Goal: Information Seeking & Learning: Learn about a topic

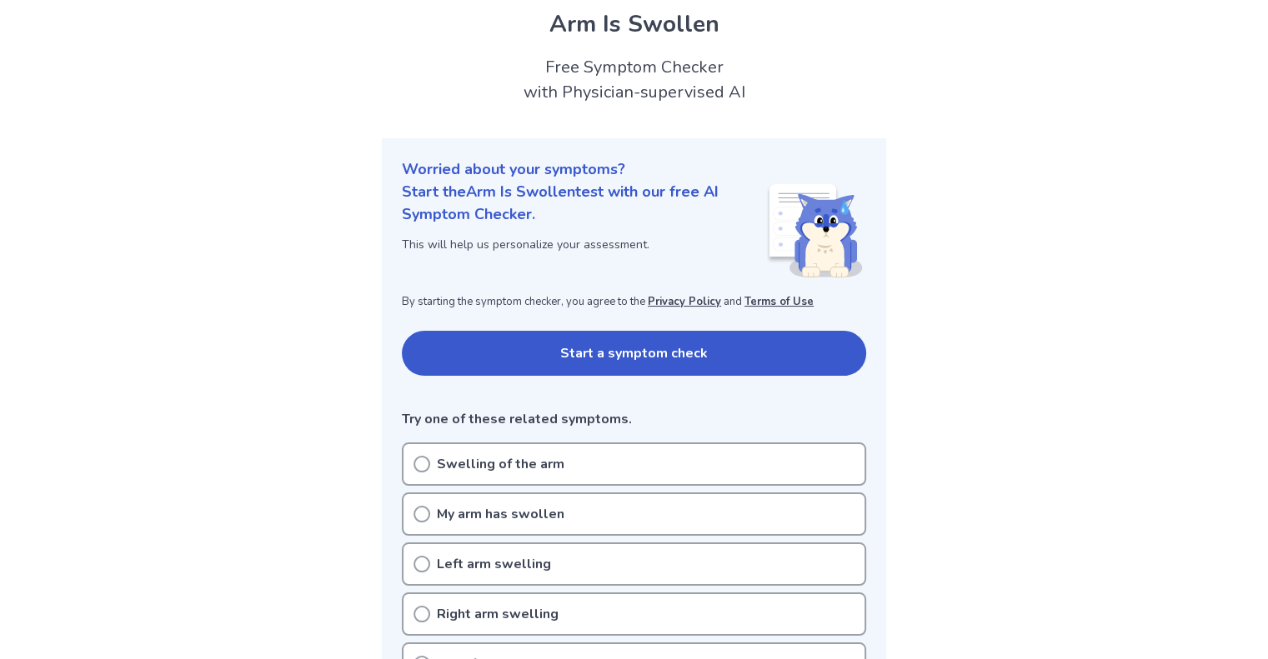
scroll to position [83, 0]
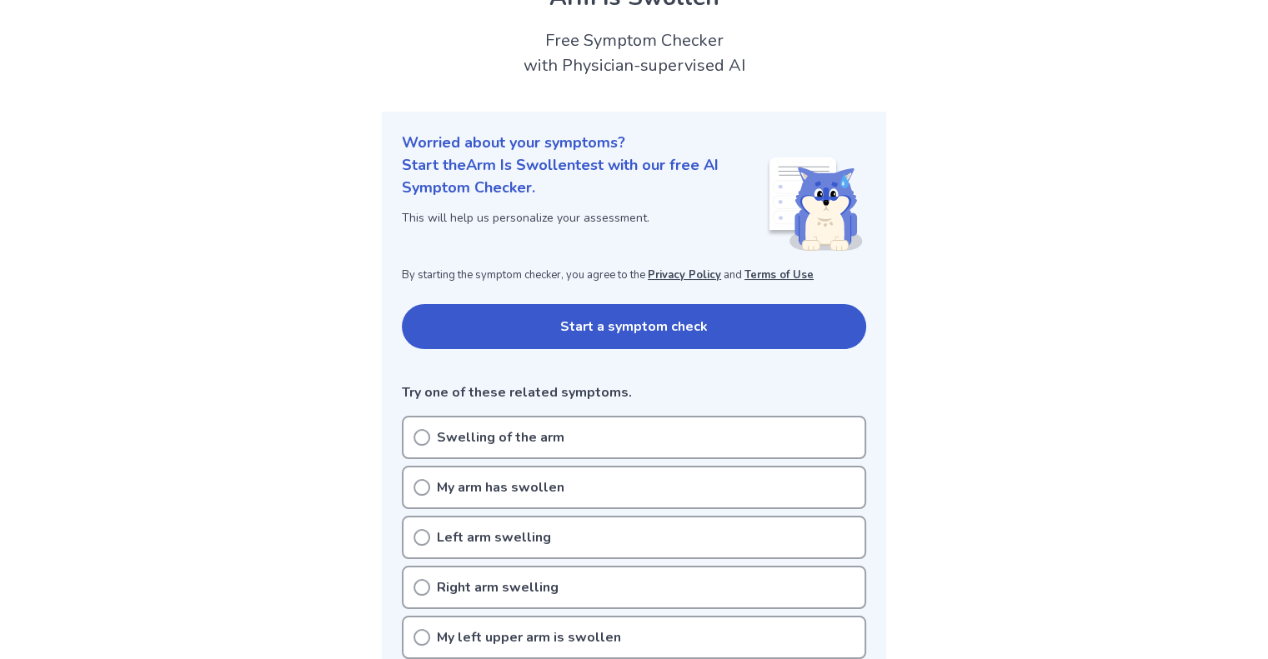
click at [532, 368] on div "Start a symptom check Try one of these related symptoms." at bounding box center [634, 353] width 464 height 98
click at [553, 338] on button "Start a symptom check" at bounding box center [634, 326] width 464 height 45
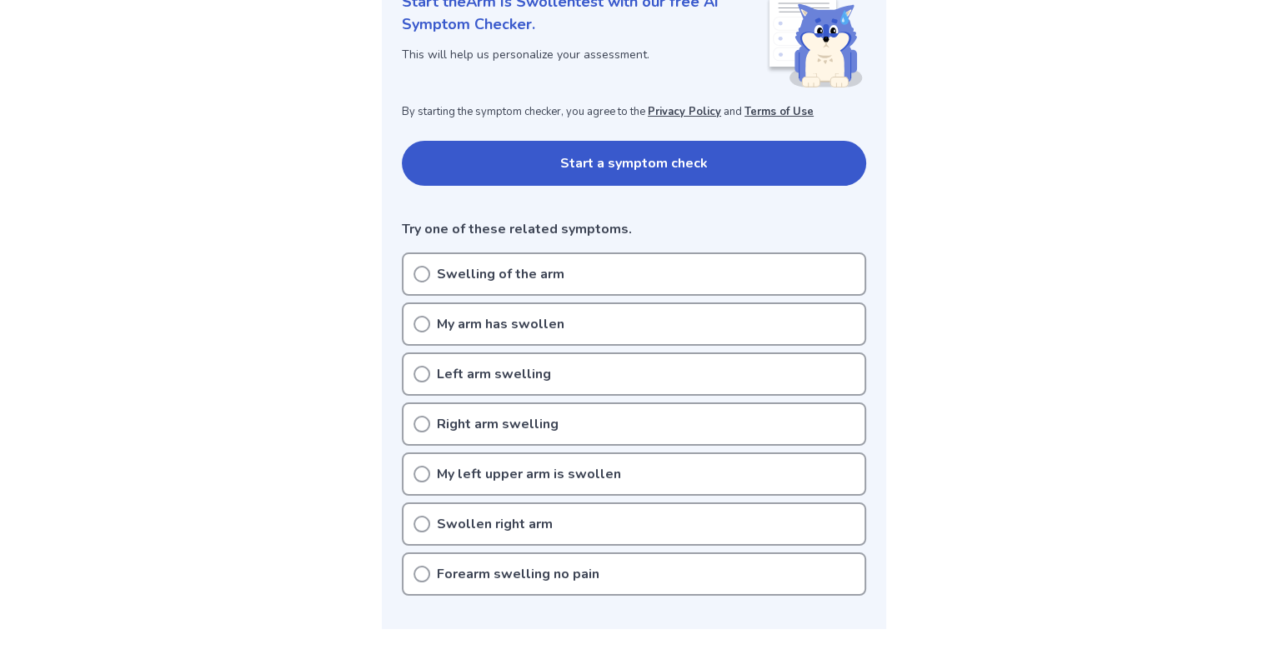
scroll to position [250, 0]
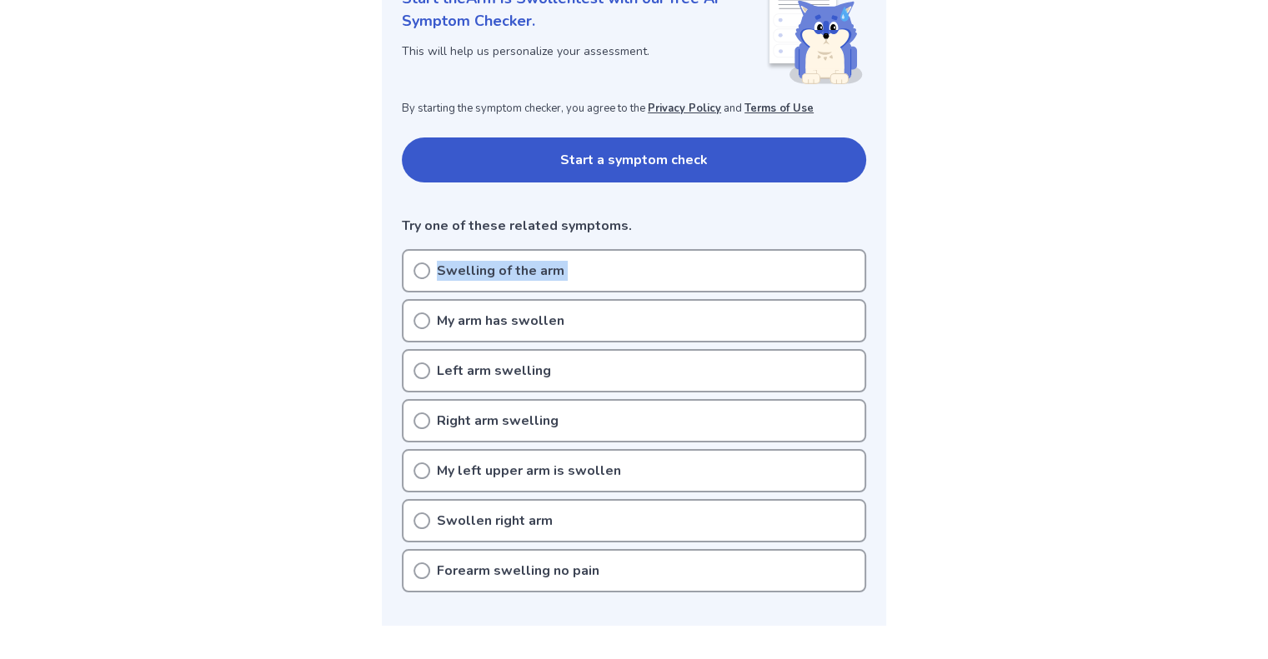
drag, startPoint x: 423, startPoint y: 273, endPoint x: 430, endPoint y: 344, distance: 72.0
click at [430, 343] on div "Swelling of the arm My arm has swollen Left arm swelling Right arm swelling My …" at bounding box center [634, 420] width 464 height 343
click at [419, 363] on icon at bounding box center [421, 371] width 17 height 17
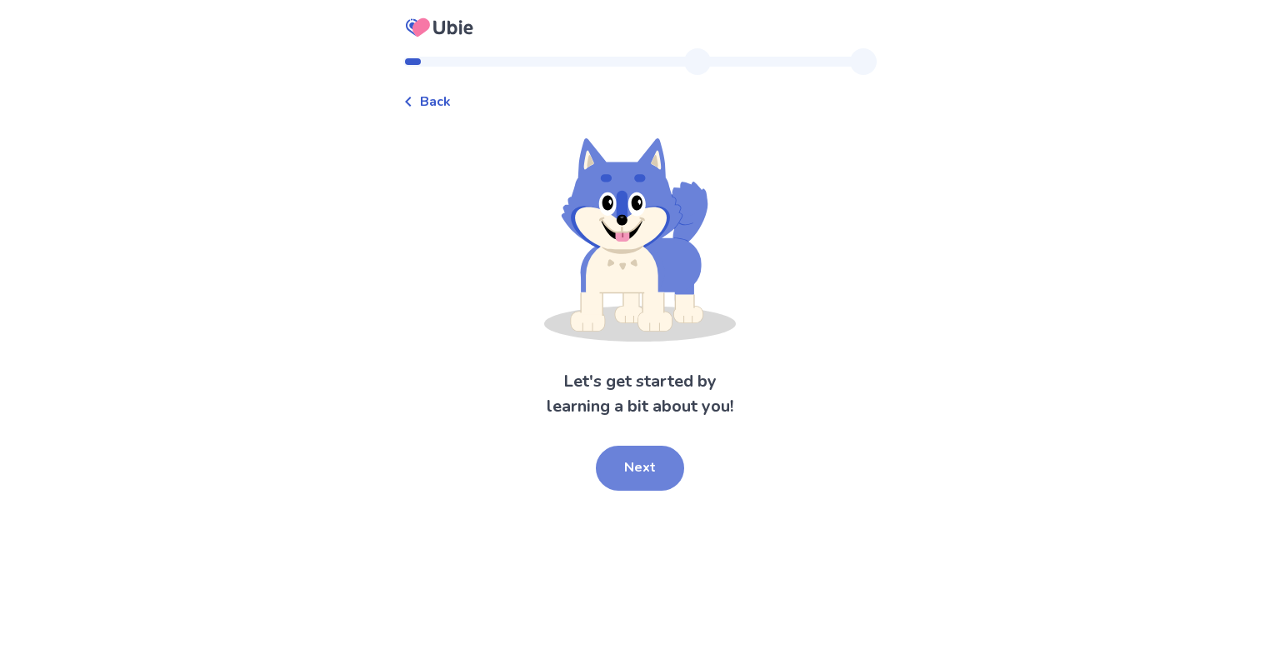
click at [625, 462] on button "Next" at bounding box center [640, 468] width 88 height 45
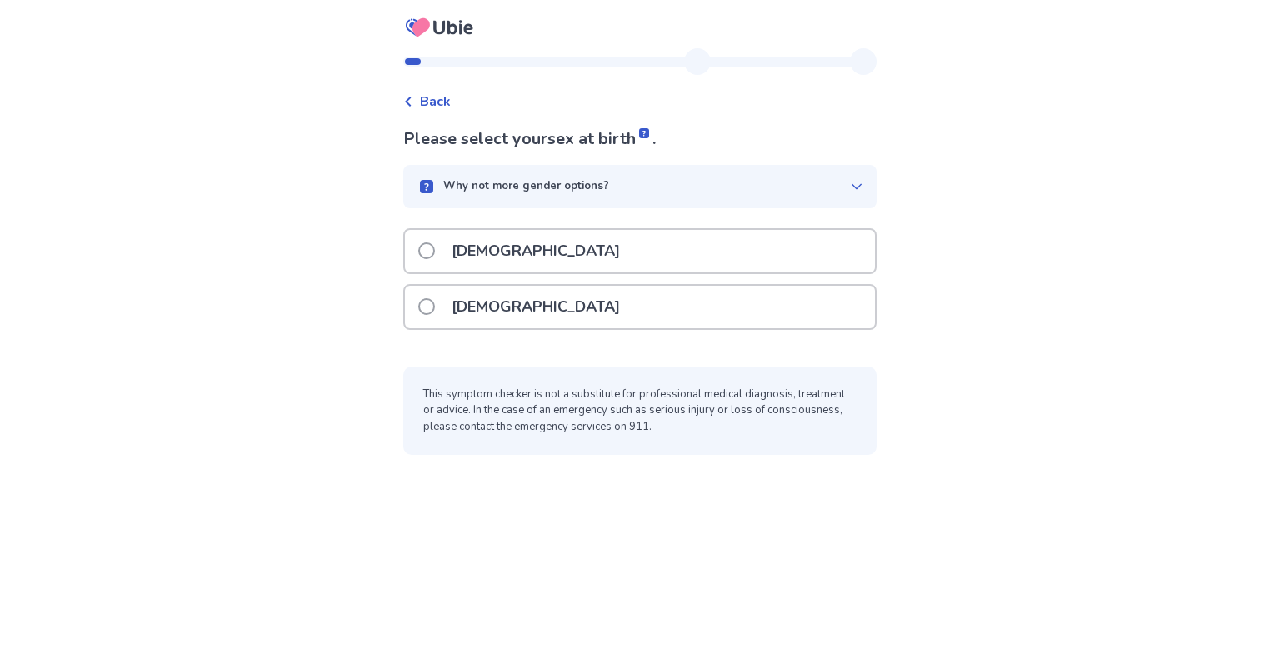
click at [517, 309] on p "[DEMOGRAPHIC_DATA]" at bounding box center [536, 307] width 188 height 43
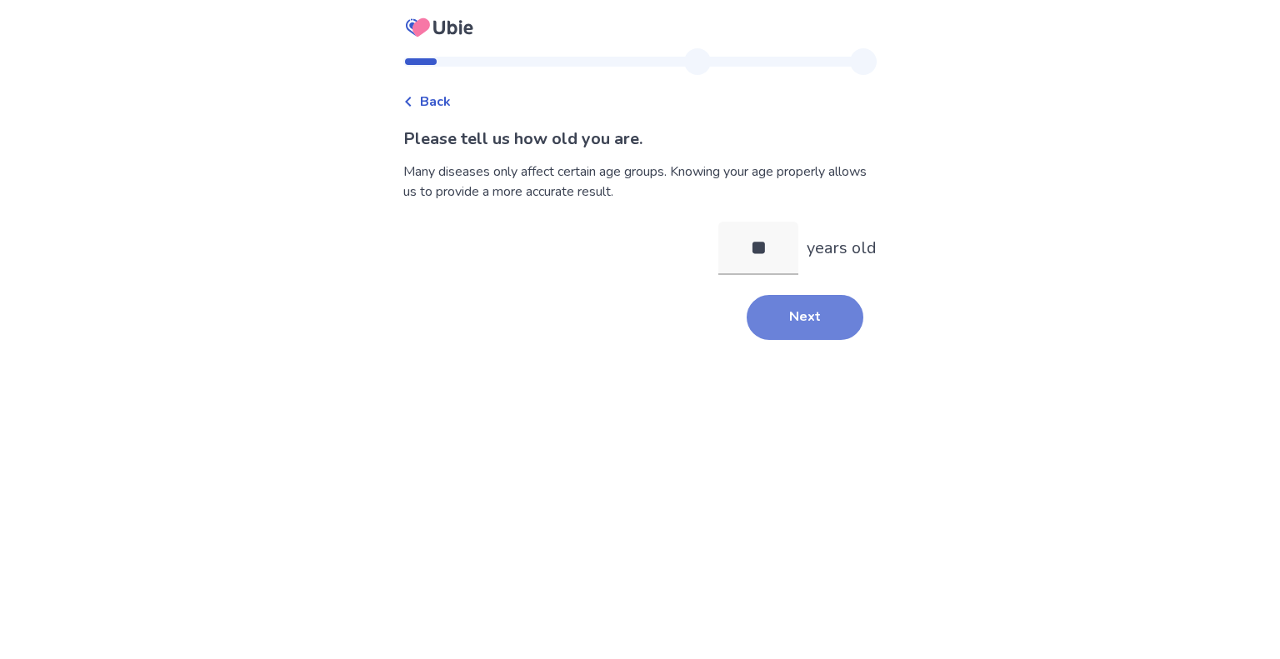
type input "**"
click at [788, 313] on button "Next" at bounding box center [805, 317] width 117 height 45
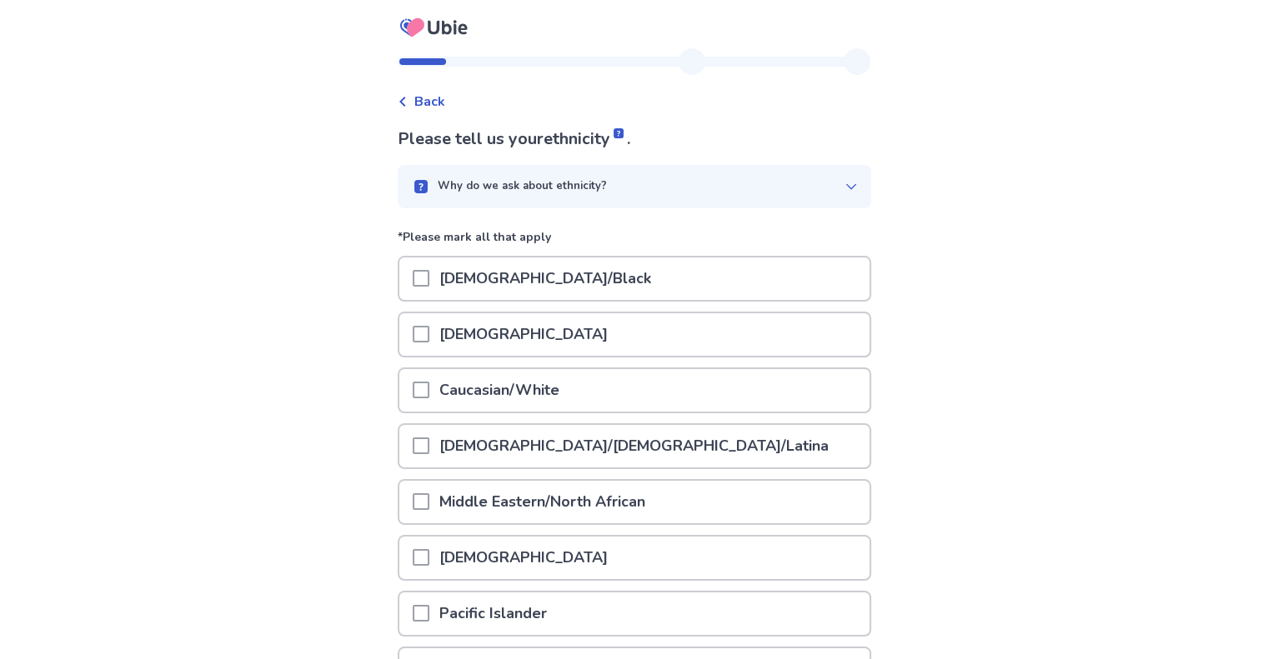
click at [461, 393] on p "Caucasian/White" at bounding box center [499, 390] width 140 height 43
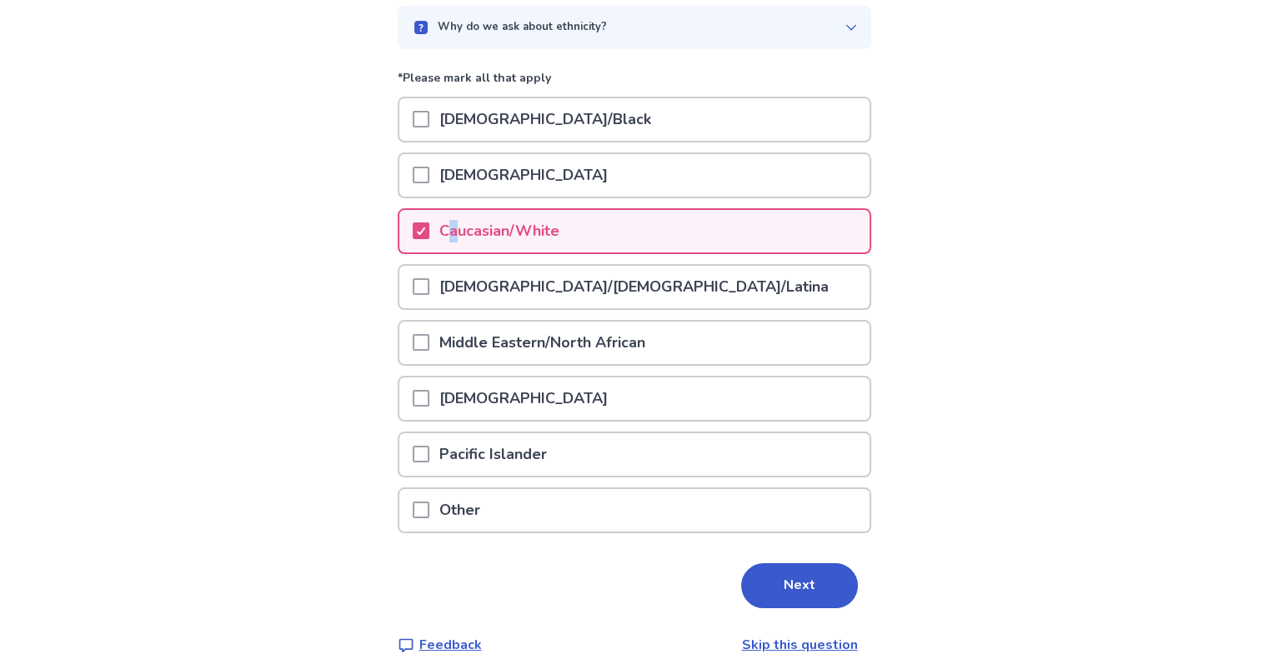
scroll to position [167, 0]
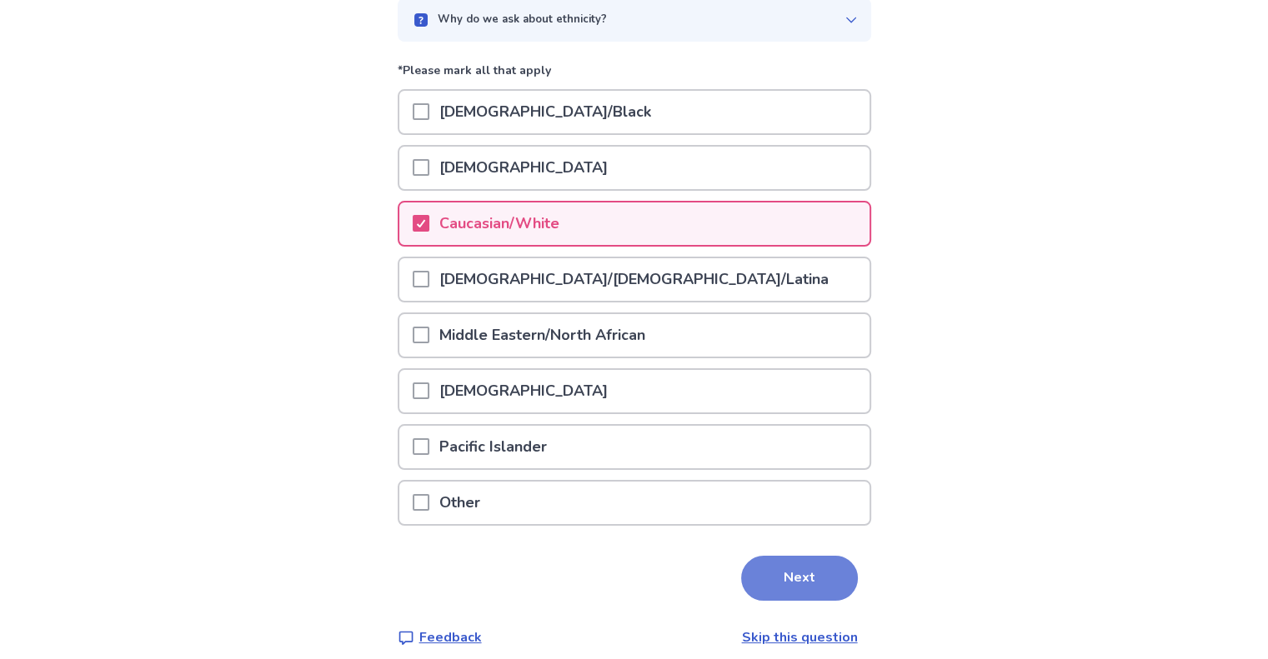
click at [782, 557] on div "Please tell us your ethnicity . Why do we ask about ethnicity? *Please mark all…" at bounding box center [634, 304] width 473 height 688
drag, startPoint x: 782, startPoint y: 558, endPoint x: 764, endPoint y: 556, distance: 17.7
click at [774, 558] on button "Next" at bounding box center [799, 578] width 117 height 45
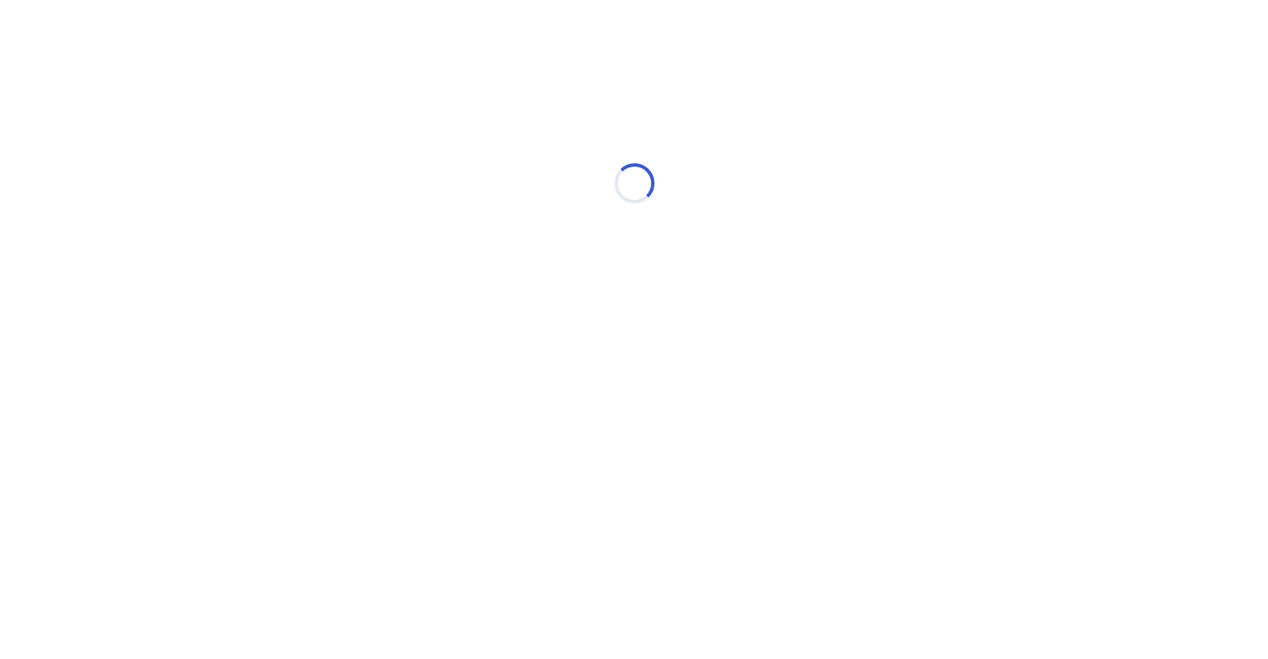
scroll to position [0, 0]
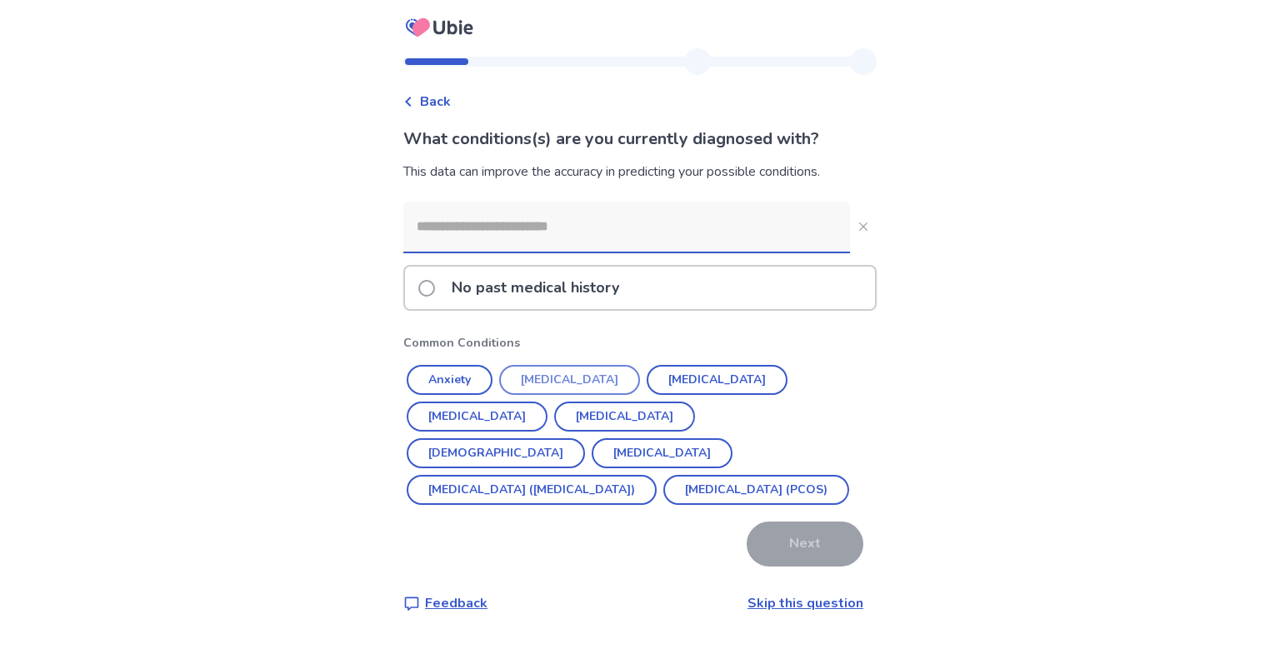
click at [563, 378] on button "Hypertension" at bounding box center [569, 380] width 141 height 30
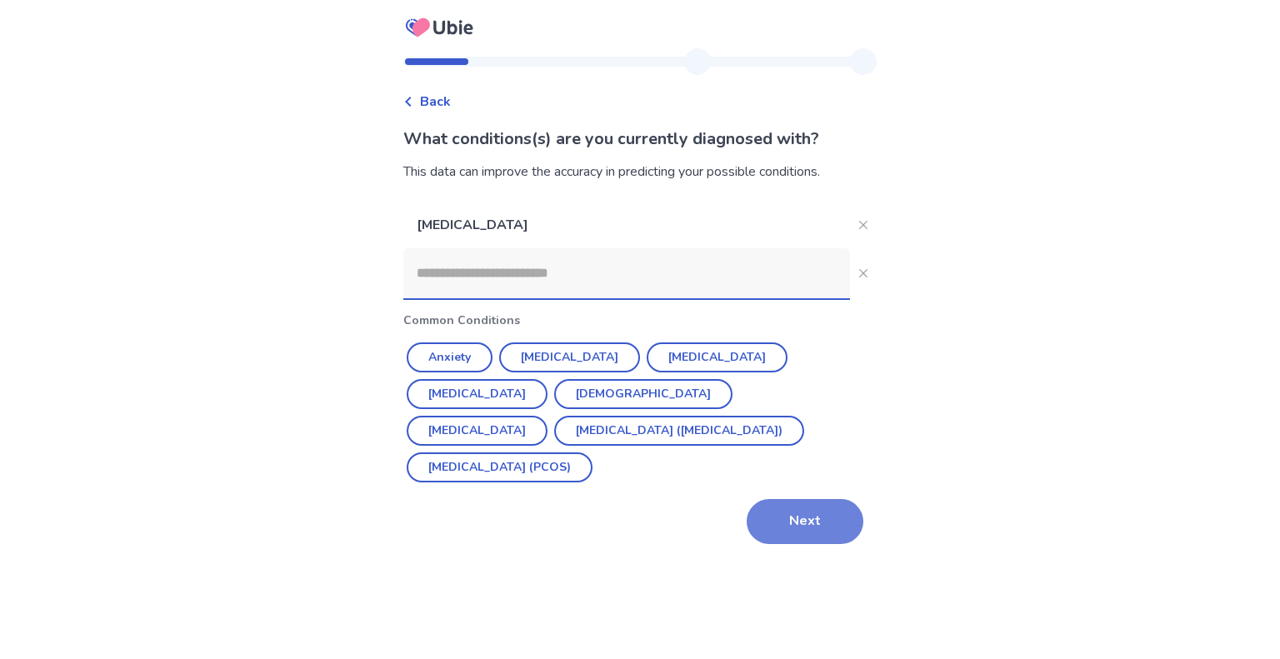
click at [780, 499] on button "Next" at bounding box center [805, 521] width 117 height 45
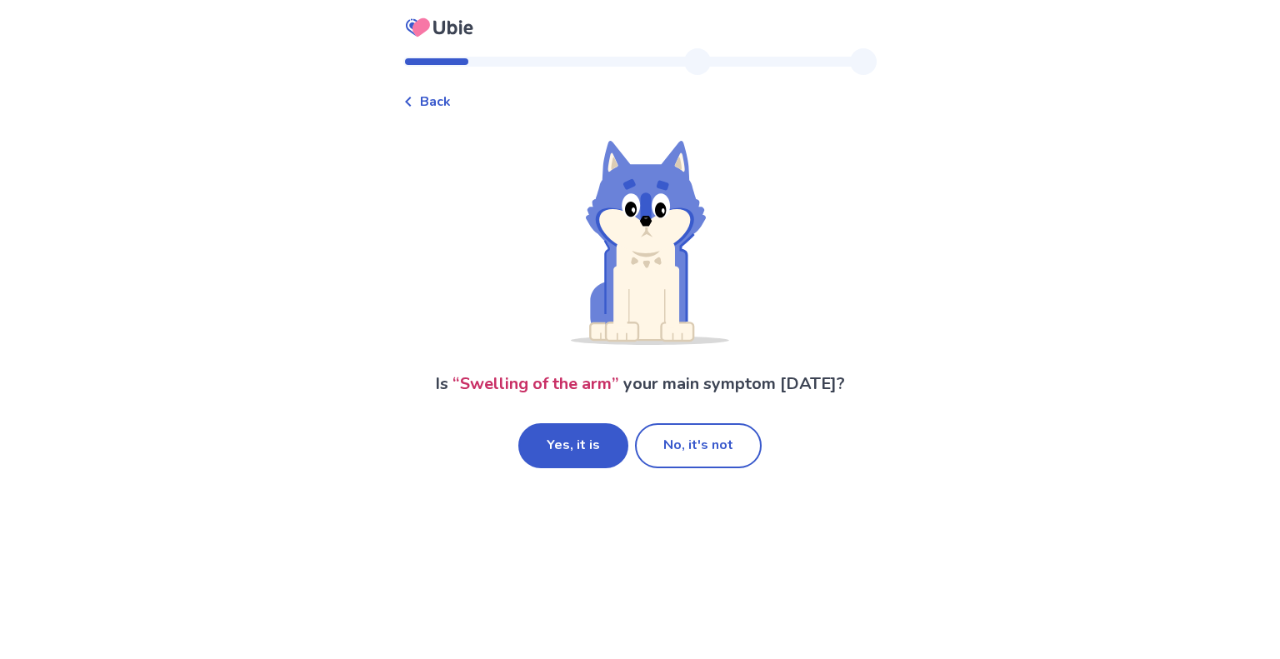
click at [615, 449] on button "Yes, it is" at bounding box center [573, 445] width 110 height 45
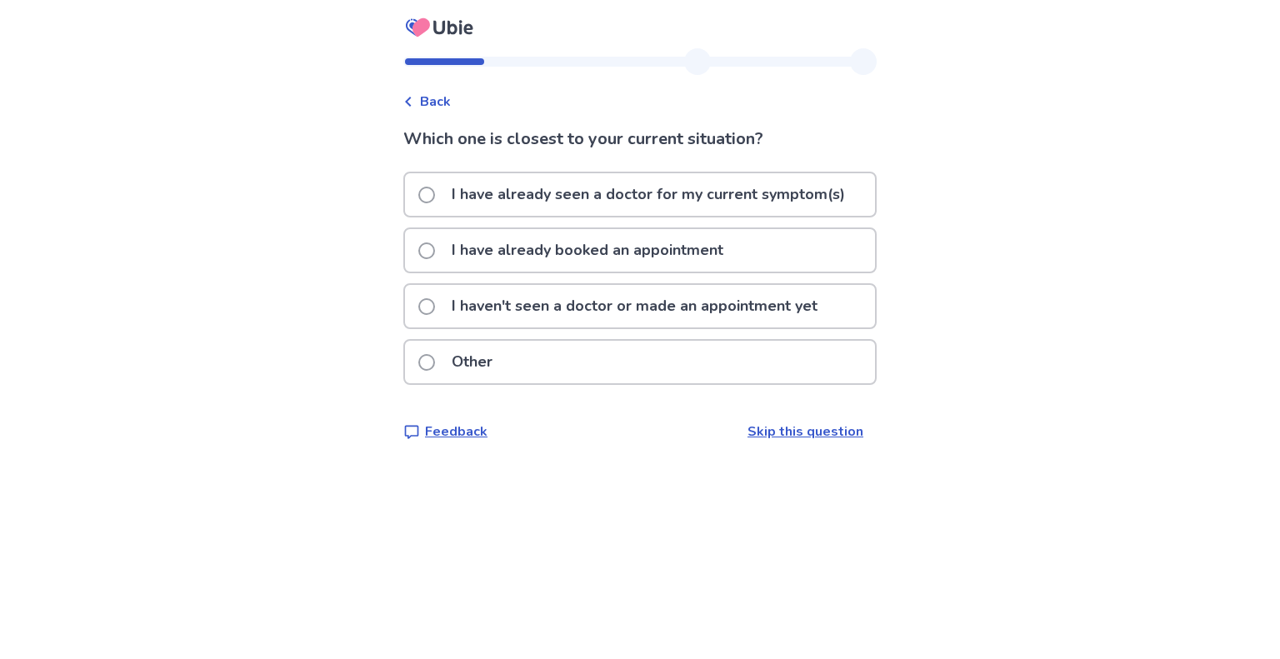
click at [607, 200] on p "I have already seen a doctor for my current symptom(s)" at bounding box center [648, 194] width 413 height 43
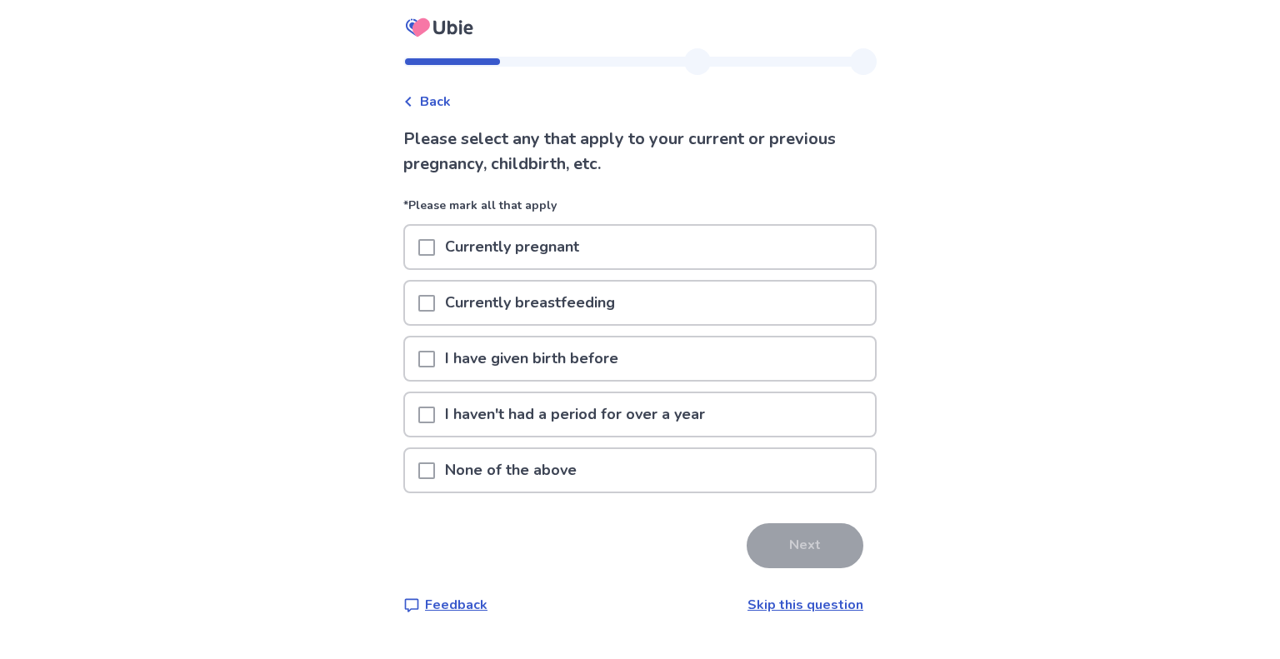
click at [435, 358] on span at bounding box center [426, 359] width 17 height 17
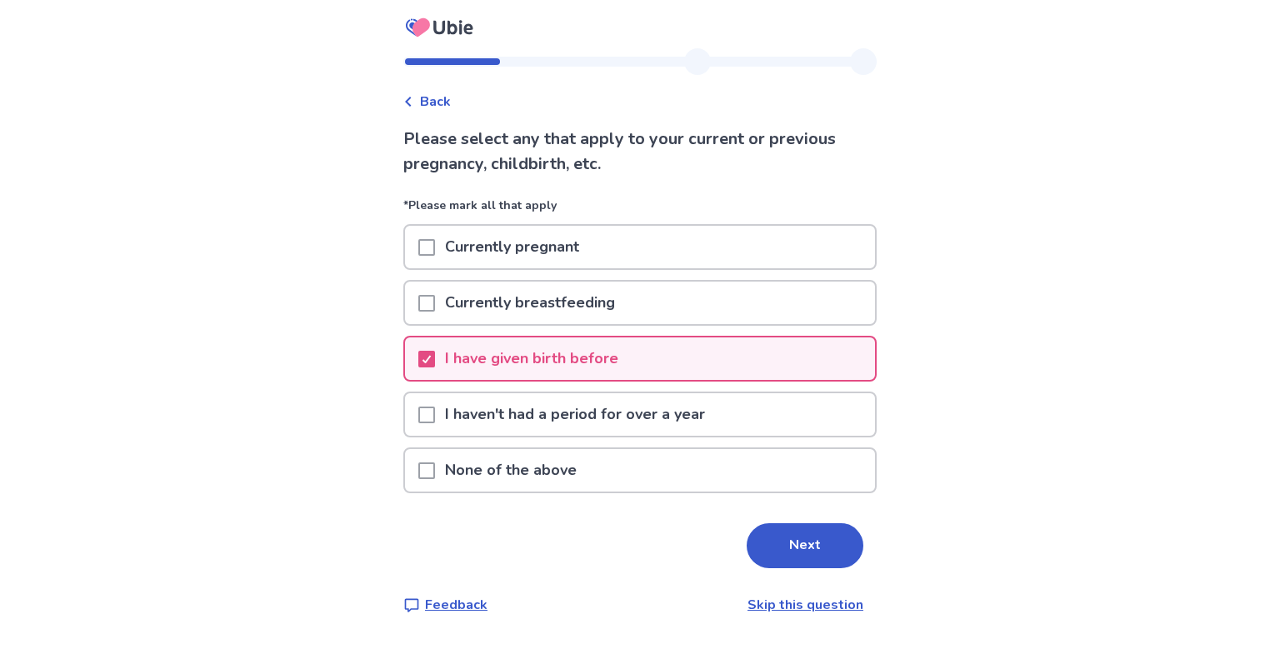
drag, startPoint x: 433, startPoint y: 408, endPoint x: 494, endPoint y: 433, distance: 65.8
click at [434, 410] on span at bounding box center [426, 415] width 17 height 17
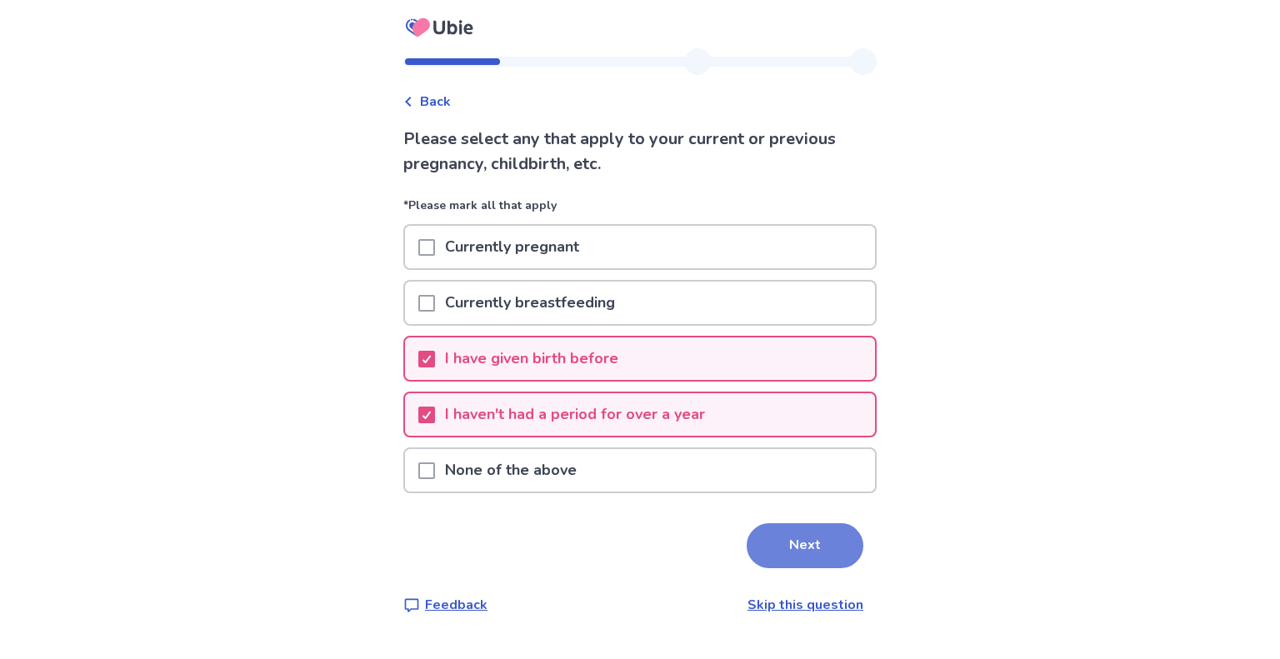
click at [765, 536] on button "Next" at bounding box center [805, 545] width 117 height 45
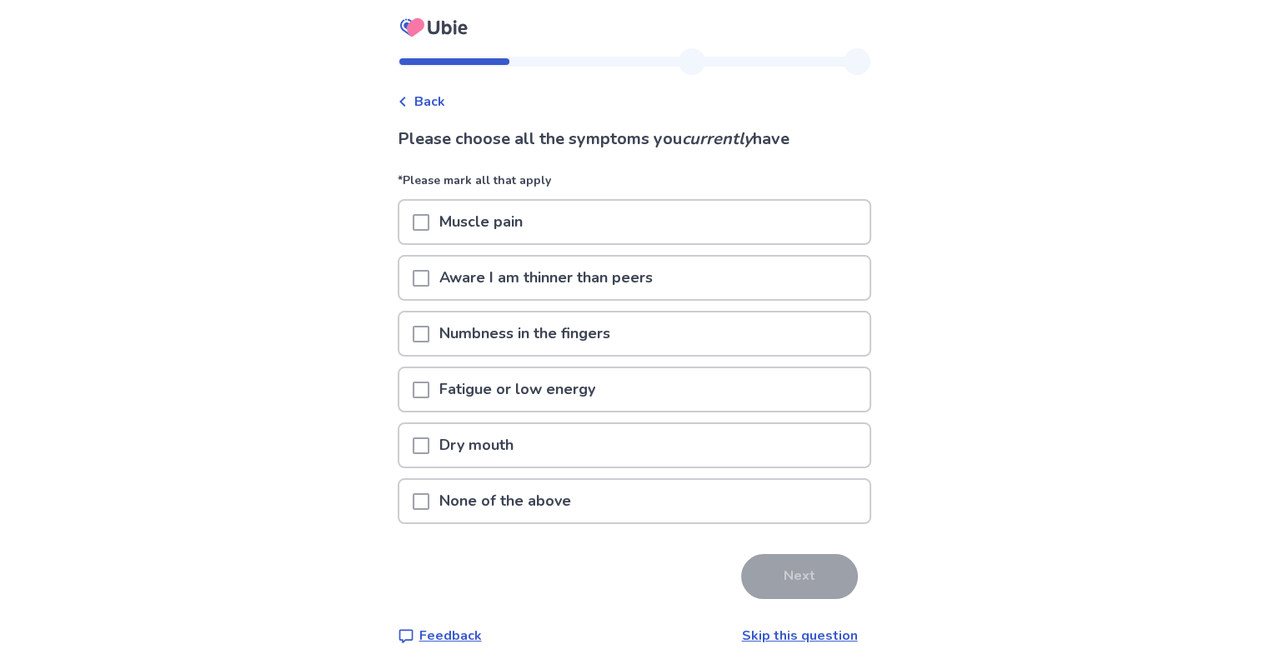
click at [428, 343] on div at bounding box center [421, 334] width 17 height 43
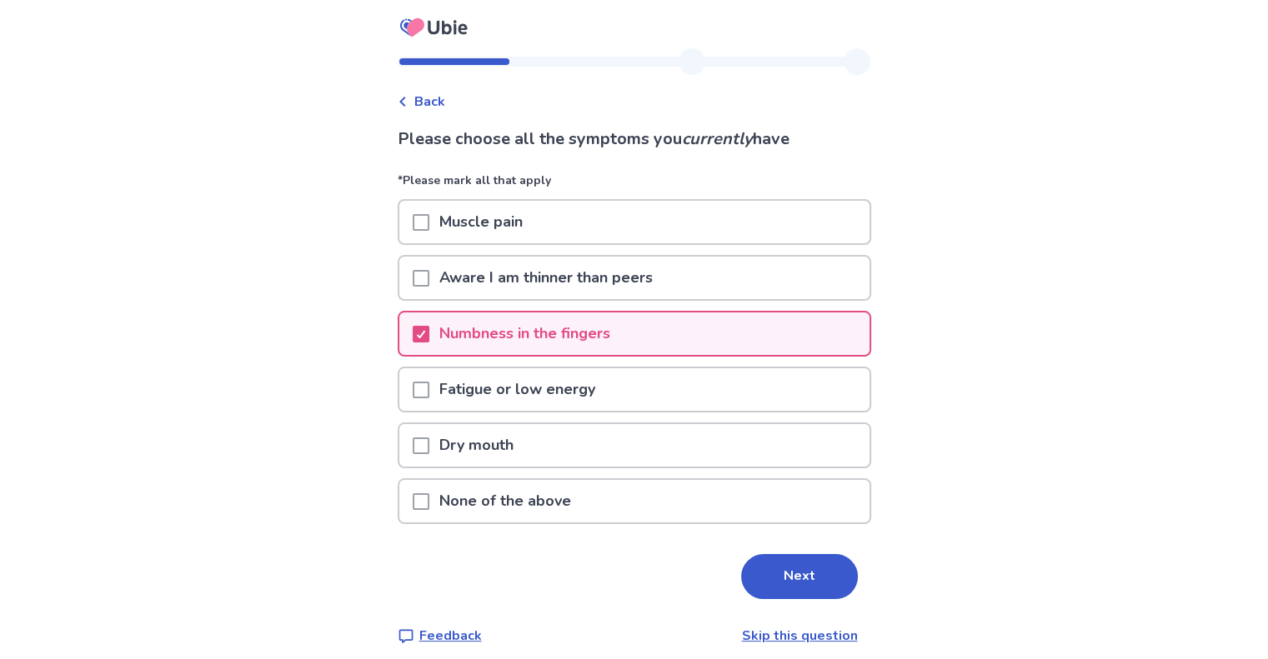
click at [429, 378] on div at bounding box center [421, 389] width 17 height 43
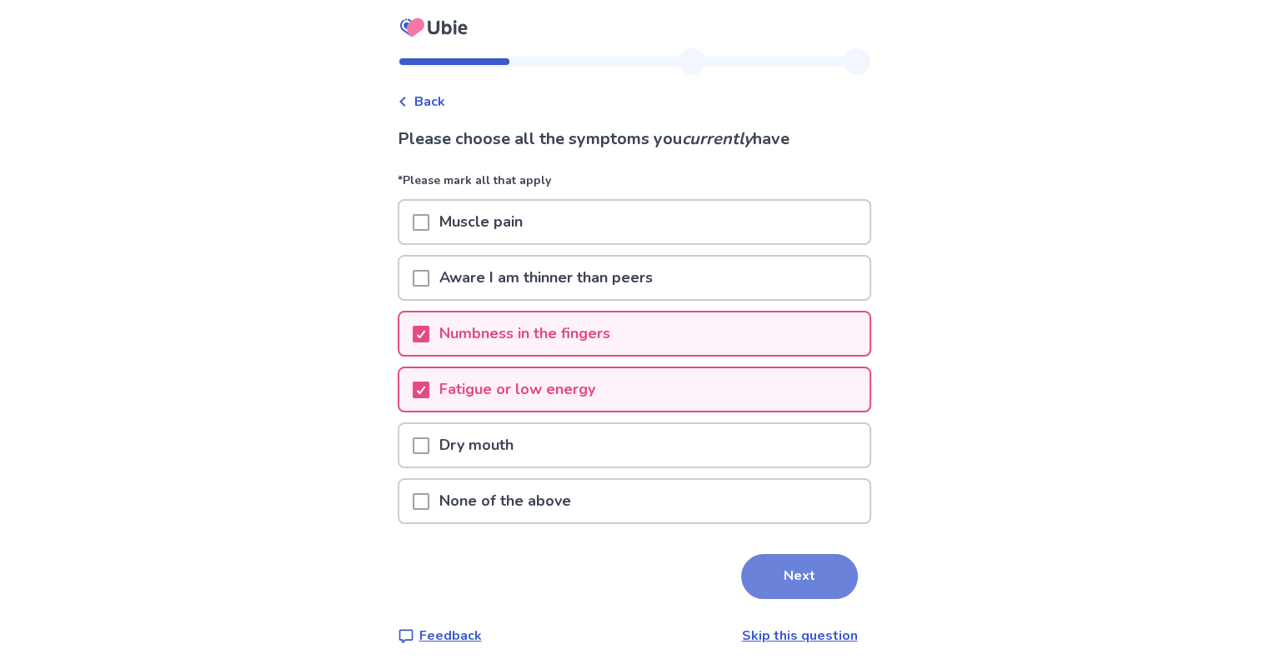
click at [789, 576] on button "Next" at bounding box center [799, 576] width 117 height 45
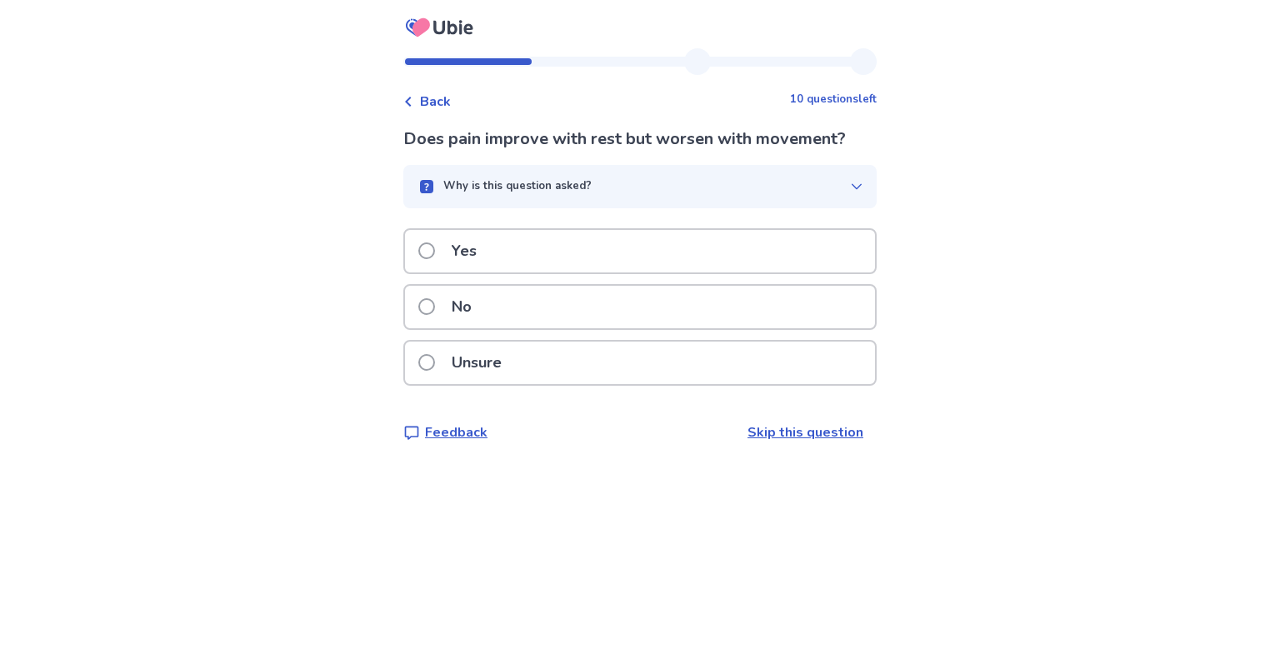
click at [435, 304] on span at bounding box center [426, 306] width 17 height 17
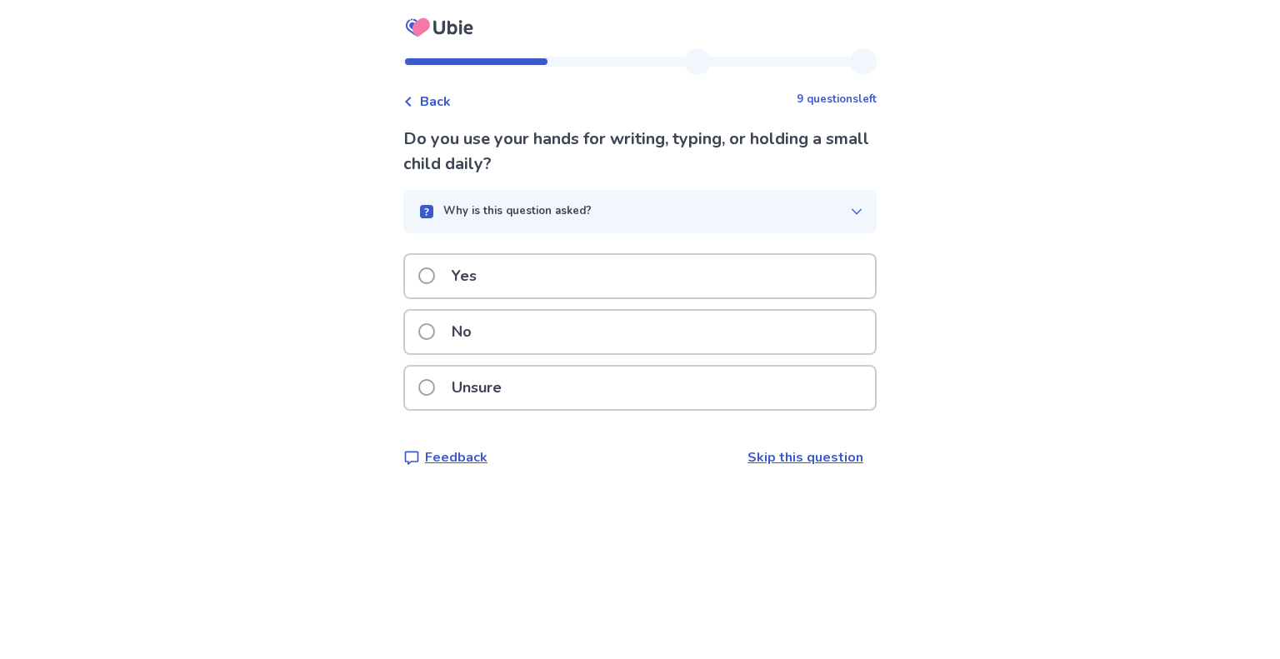
click at [433, 279] on span at bounding box center [426, 276] width 17 height 17
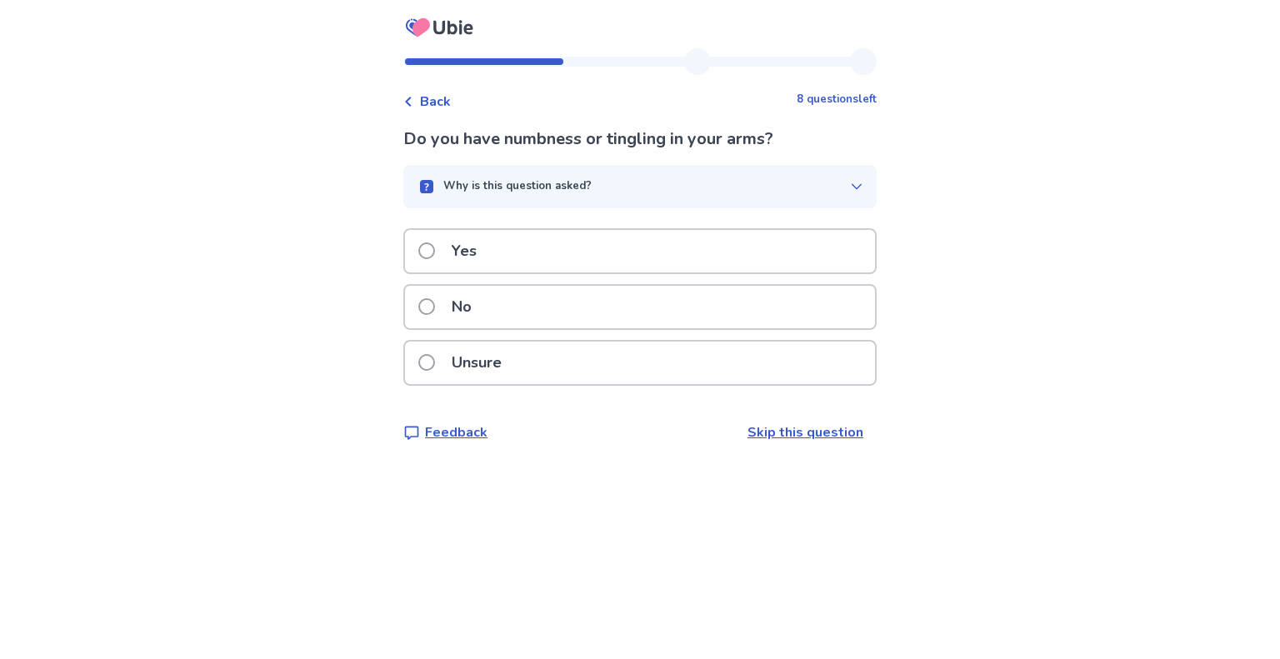
click at [433, 253] on span at bounding box center [426, 251] width 17 height 17
click at [433, 258] on span at bounding box center [426, 251] width 17 height 17
click at [434, 306] on span at bounding box center [426, 306] width 17 height 17
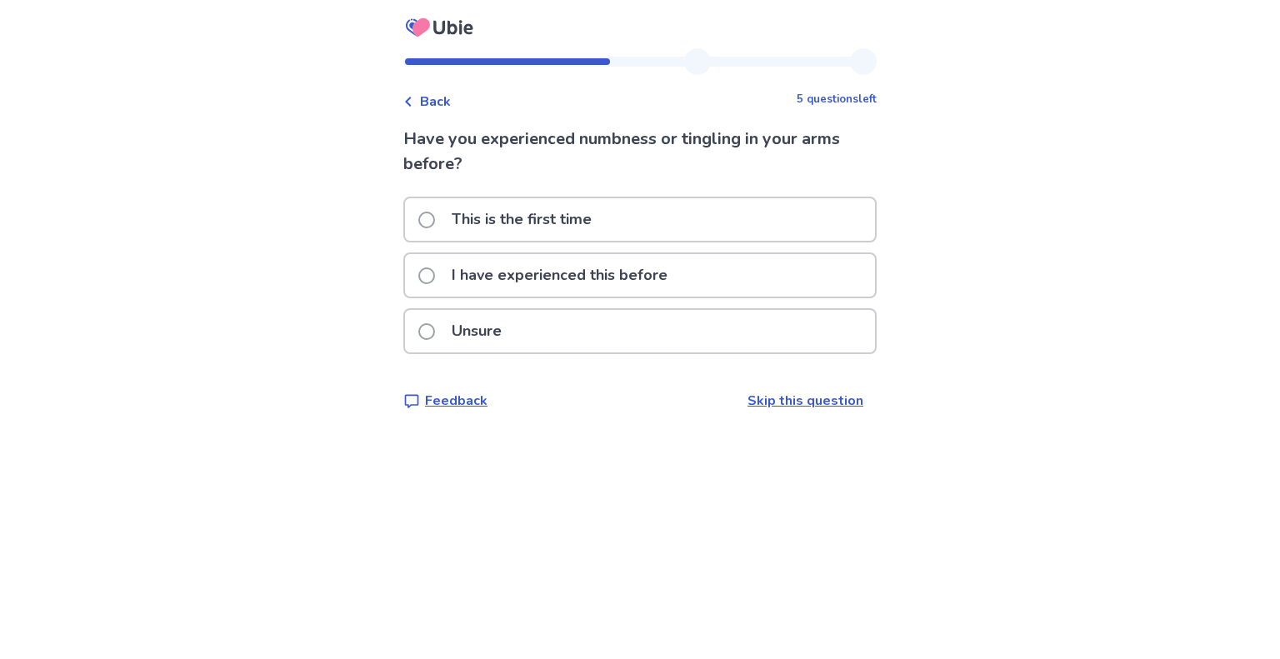
click at [435, 219] on span at bounding box center [426, 220] width 17 height 17
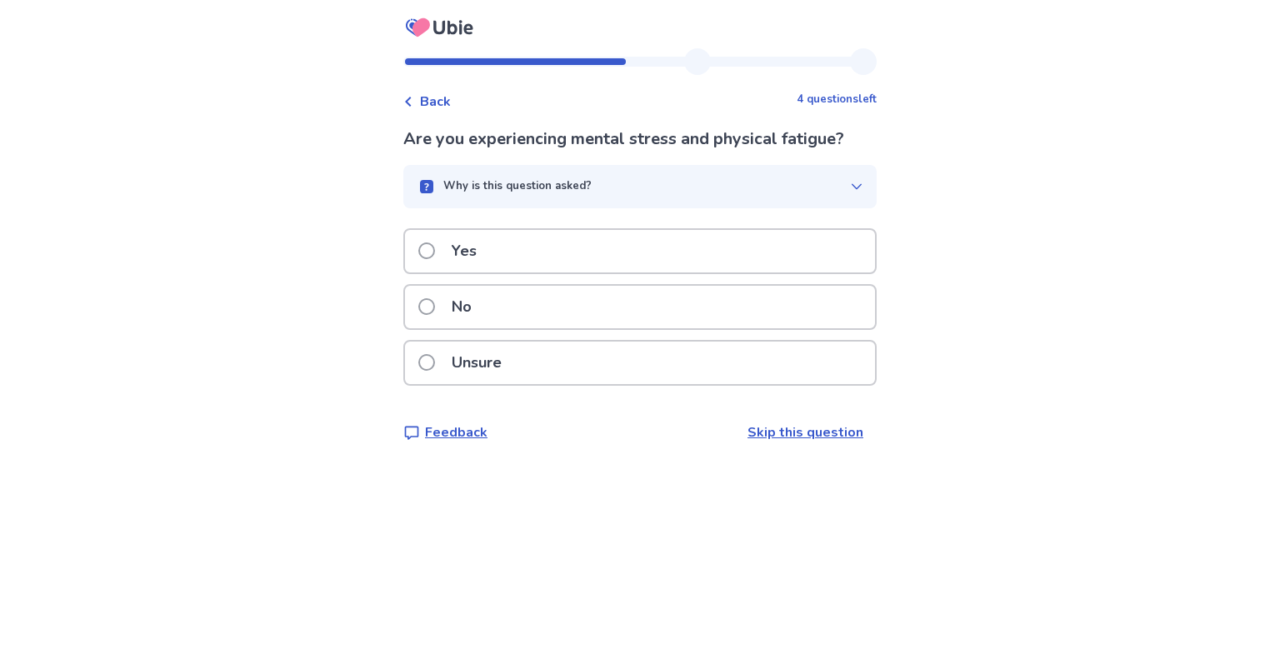
click at [432, 308] on span at bounding box center [426, 306] width 17 height 17
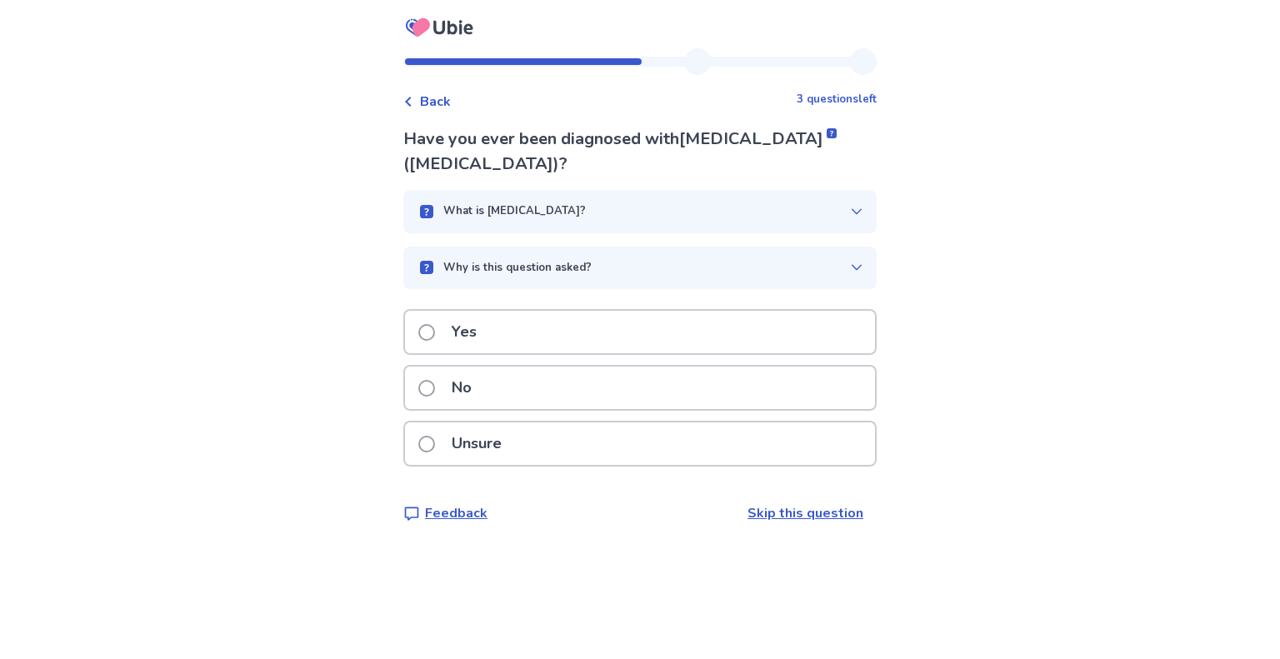
click at [435, 333] on span at bounding box center [426, 332] width 17 height 17
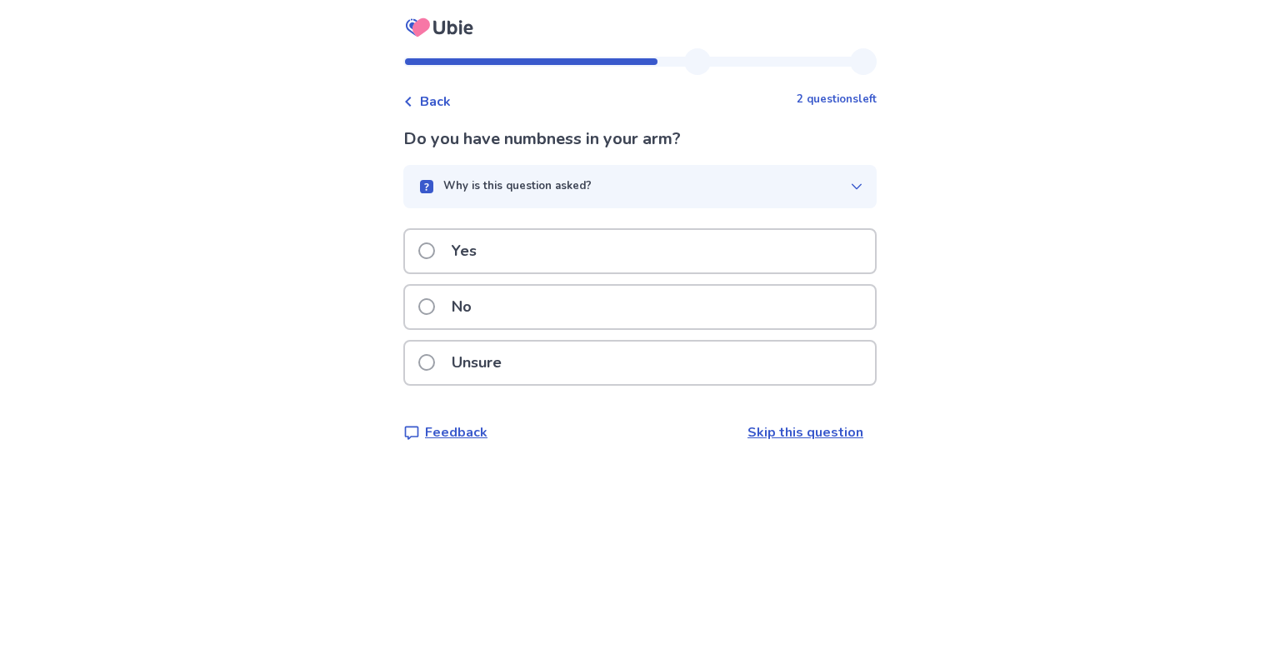
click at [435, 258] on span at bounding box center [426, 251] width 17 height 17
click at [435, 315] on span at bounding box center [426, 306] width 17 height 17
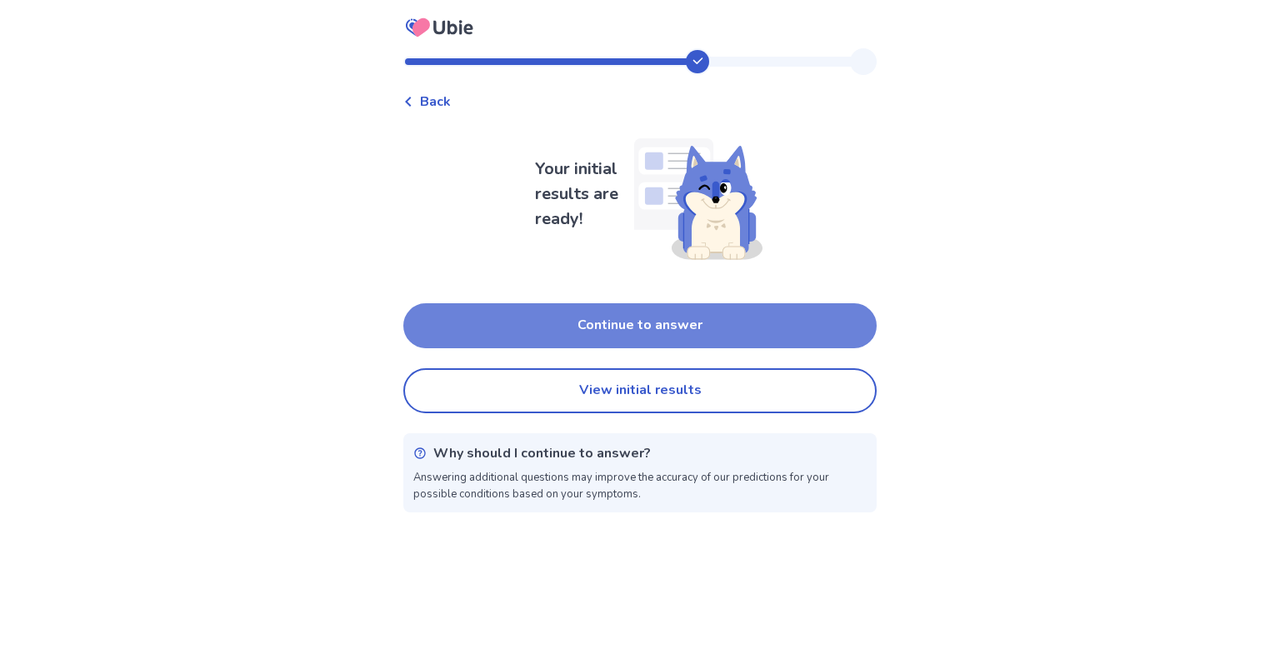
click at [531, 324] on button "Continue to answer" at bounding box center [639, 325] width 473 height 45
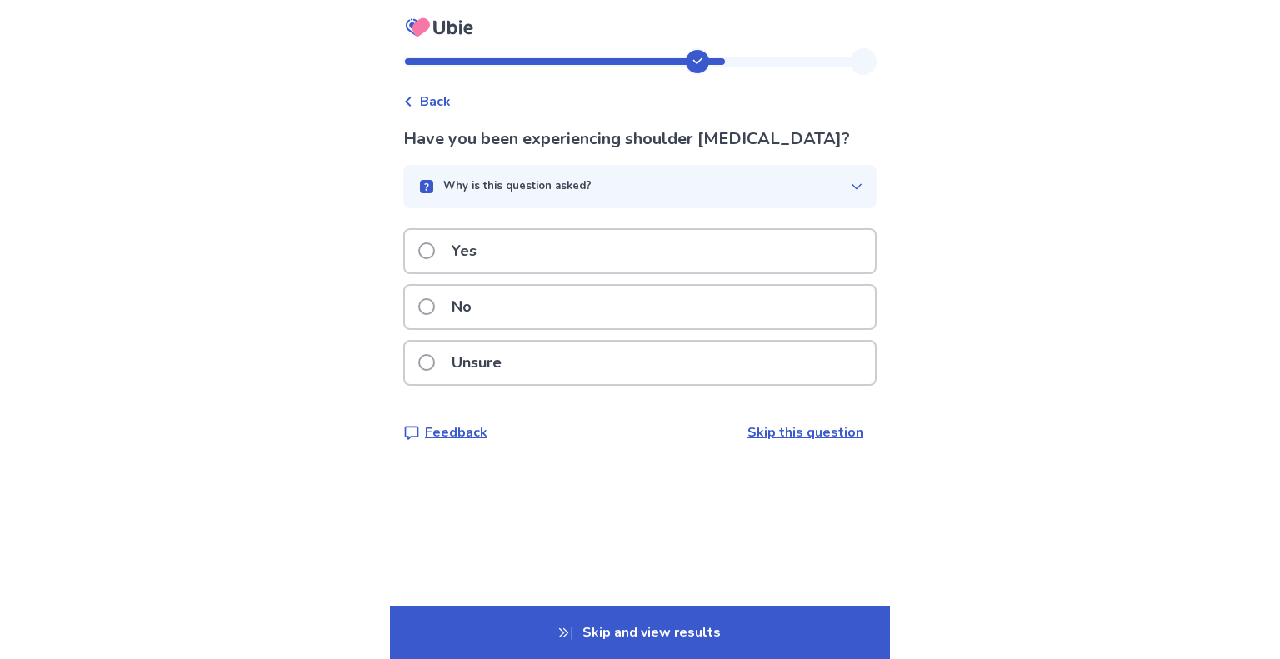
click at [448, 315] on label "No" at bounding box center [449, 307] width 63 height 43
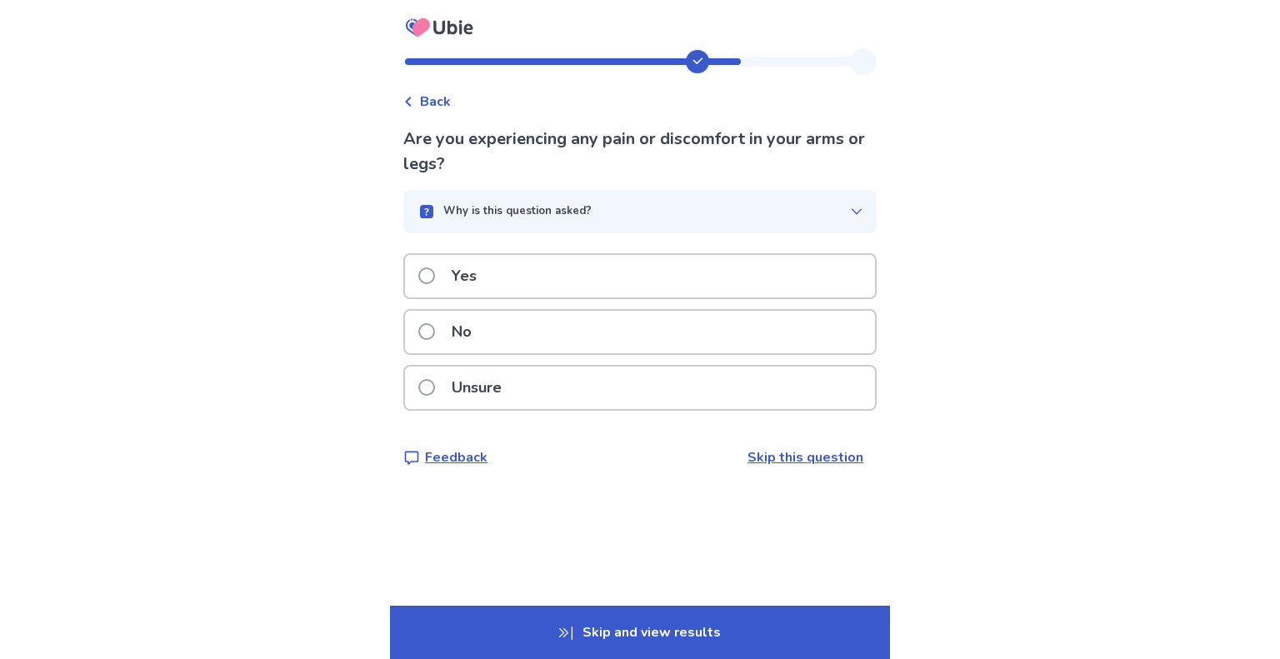
click at [435, 283] on label "Yes" at bounding box center [452, 276] width 68 height 43
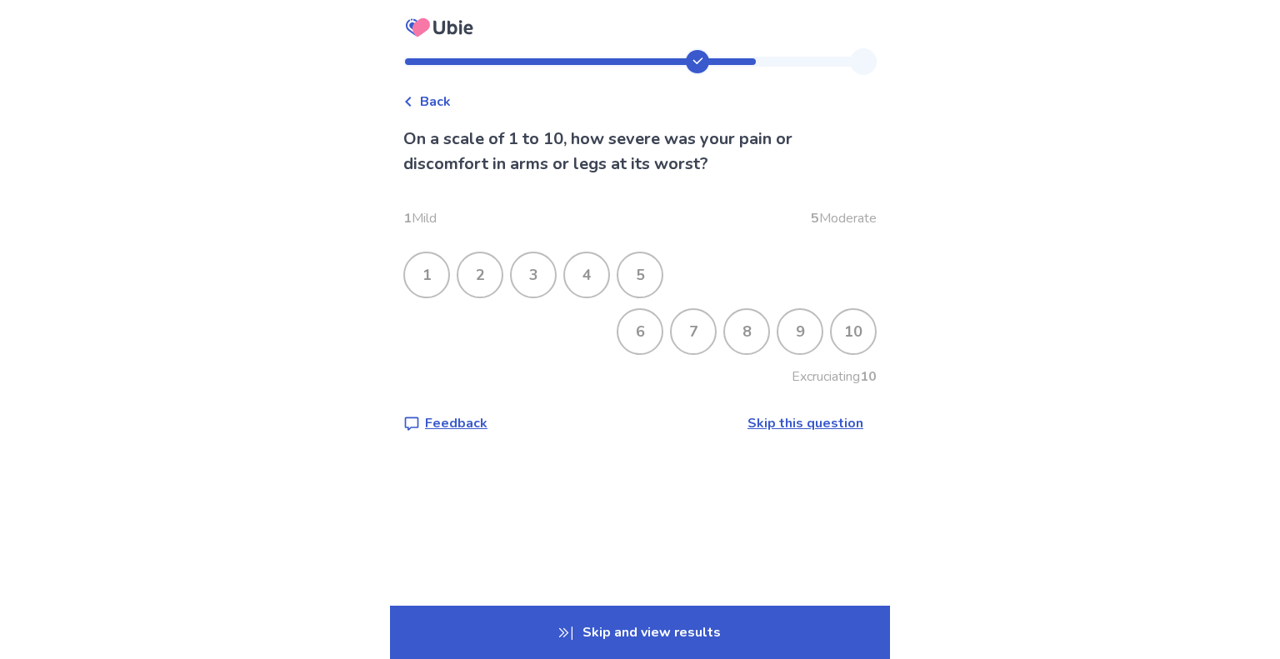
click at [607, 283] on div "4" at bounding box center [586, 274] width 43 height 43
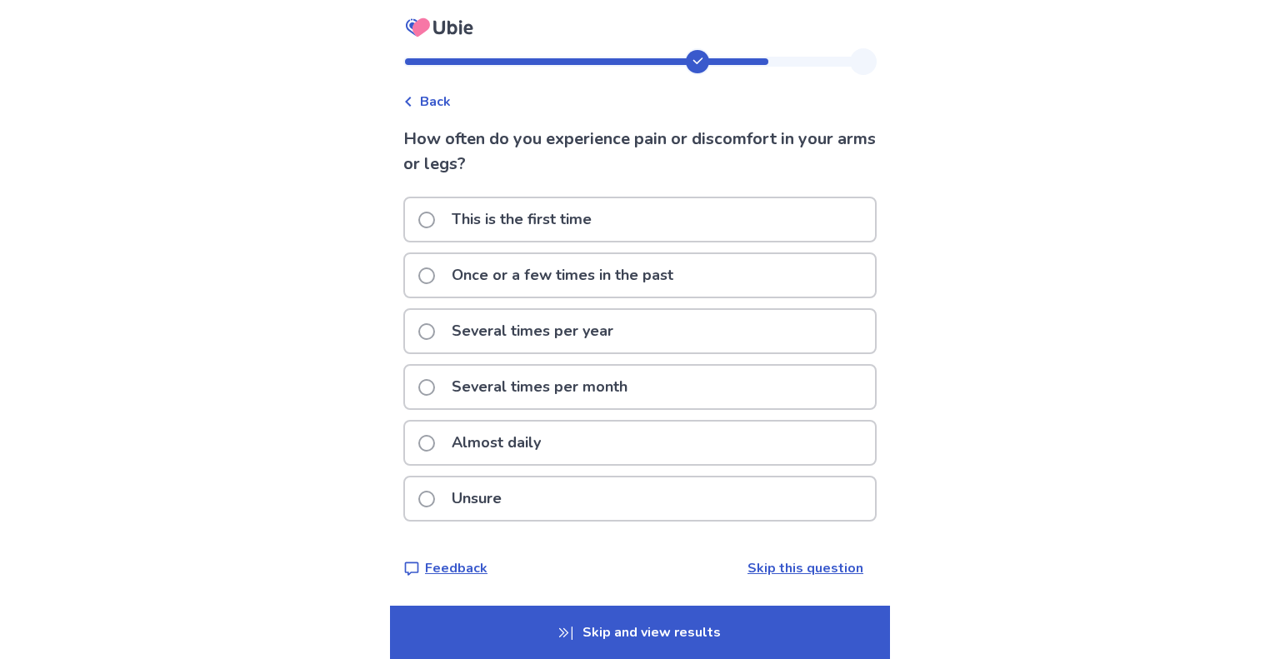
click at [435, 222] on span at bounding box center [426, 220] width 17 height 17
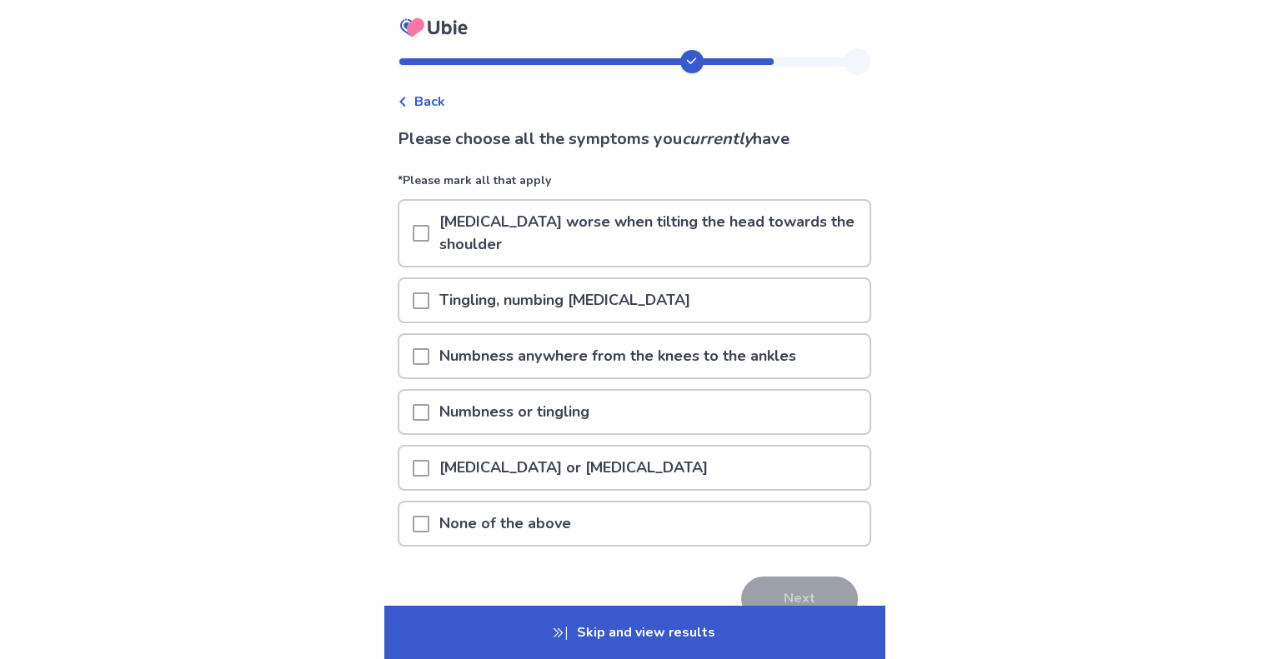
click at [423, 404] on span at bounding box center [421, 412] width 17 height 17
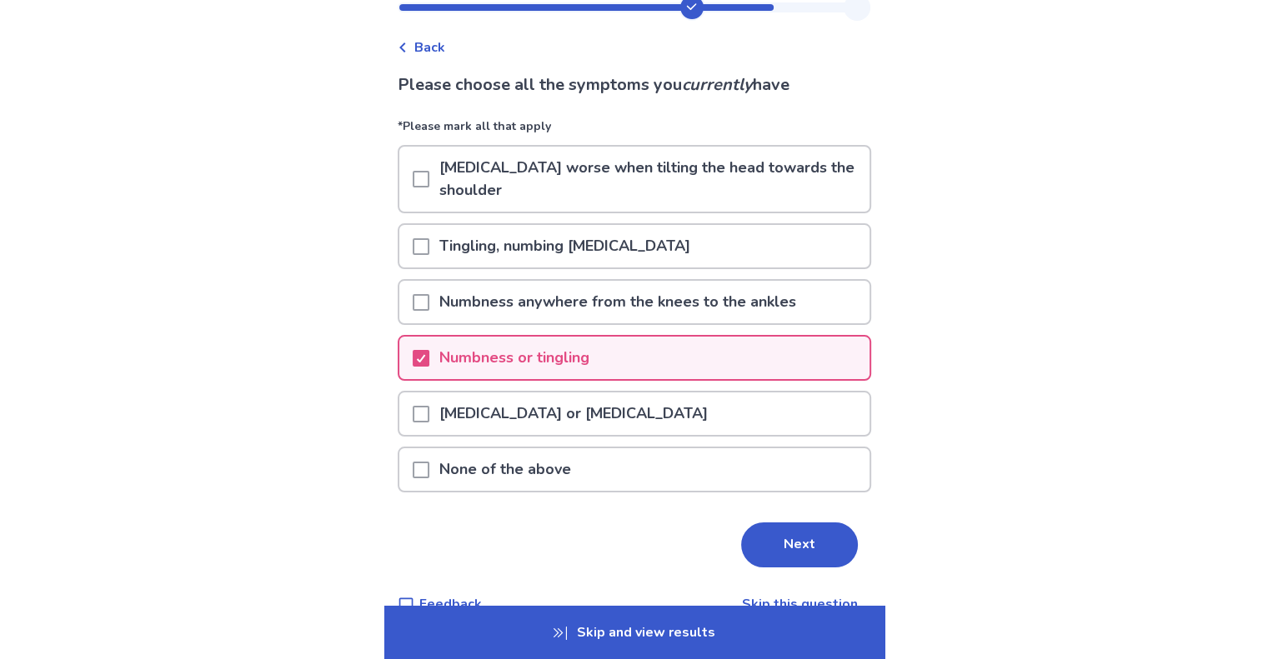
scroll to position [83, 0]
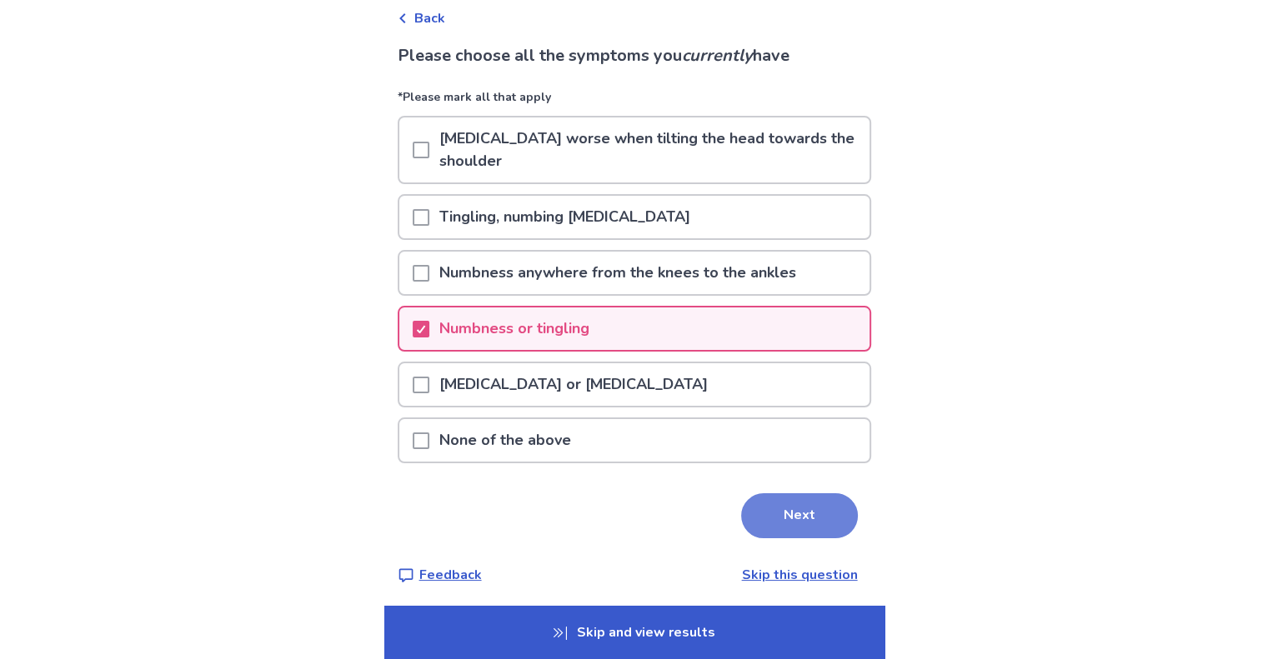
click at [756, 513] on button "Next" at bounding box center [799, 515] width 117 height 45
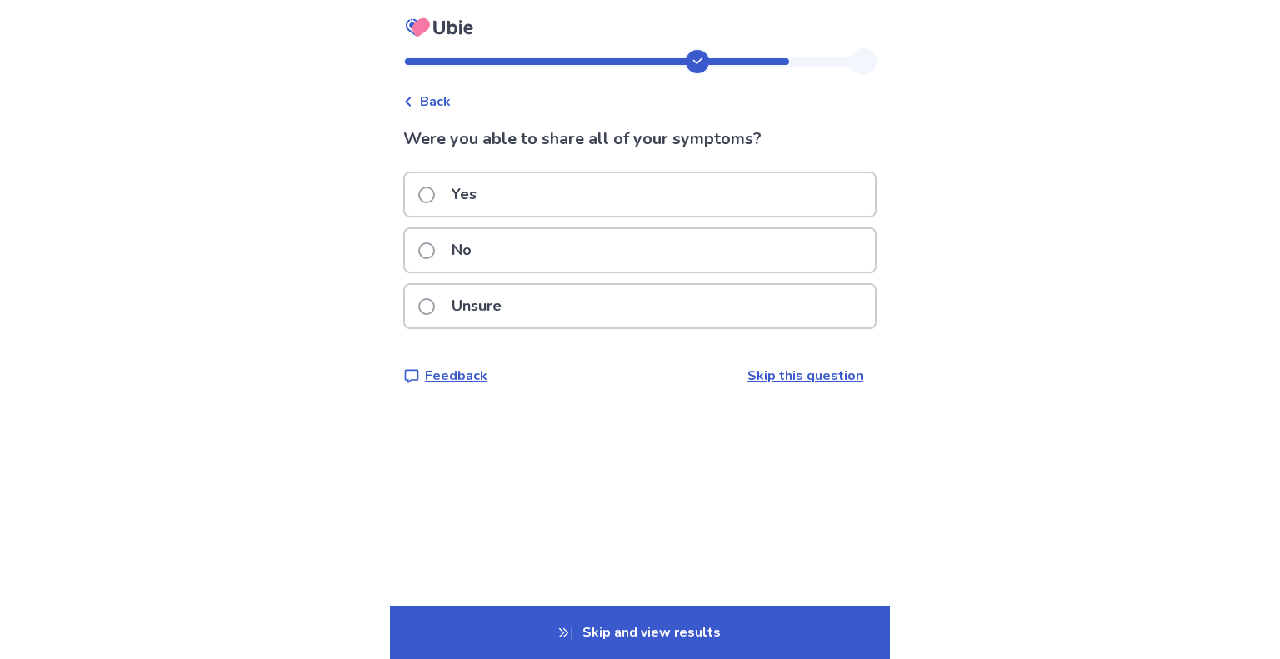
click at [469, 196] on p "Yes" at bounding box center [464, 194] width 45 height 43
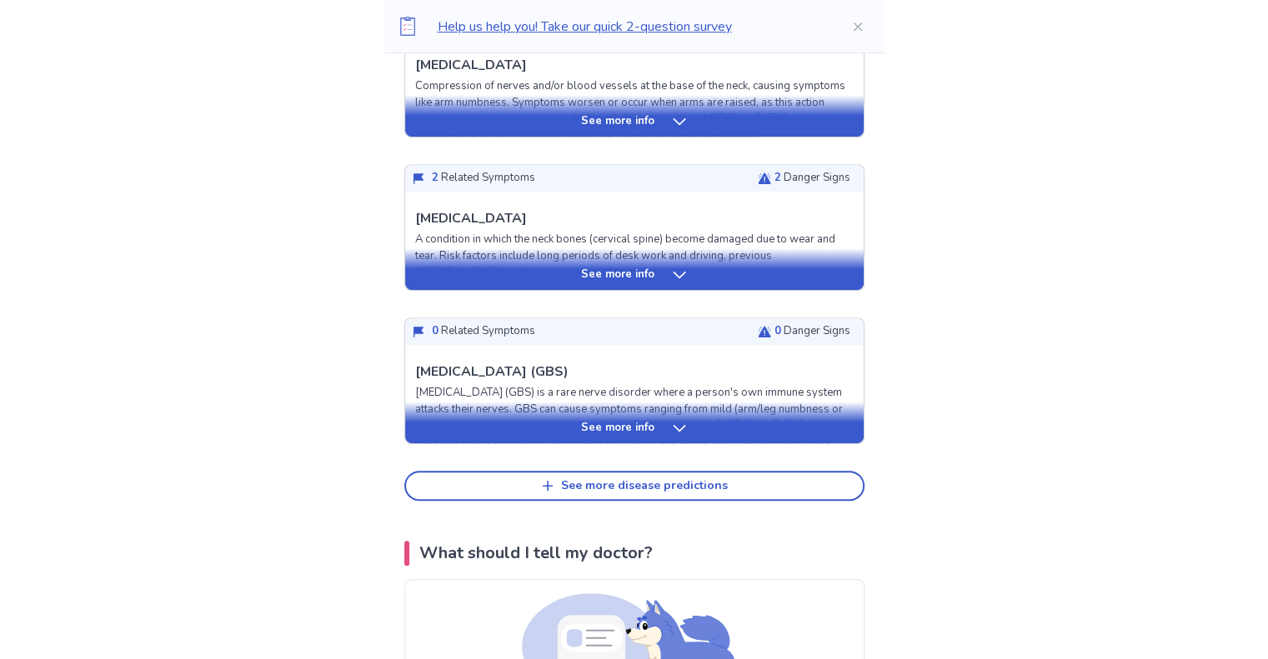
scroll to position [500, 0]
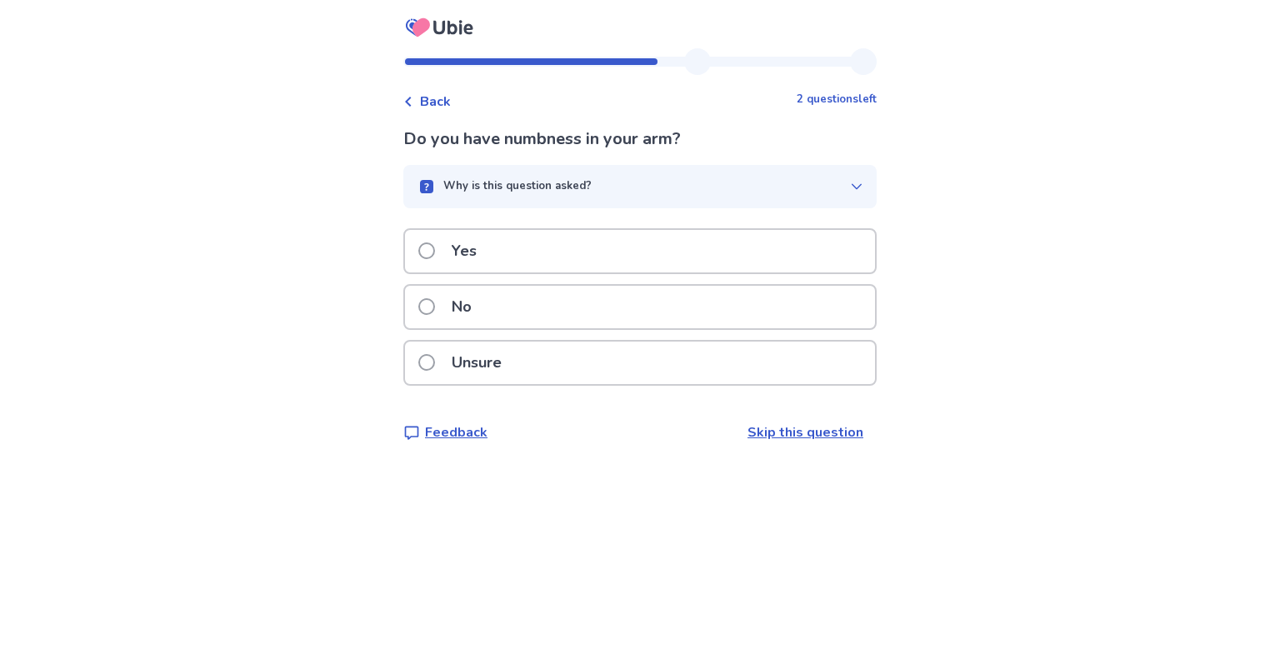
click at [451, 99] on span "Back" at bounding box center [435, 102] width 31 height 20
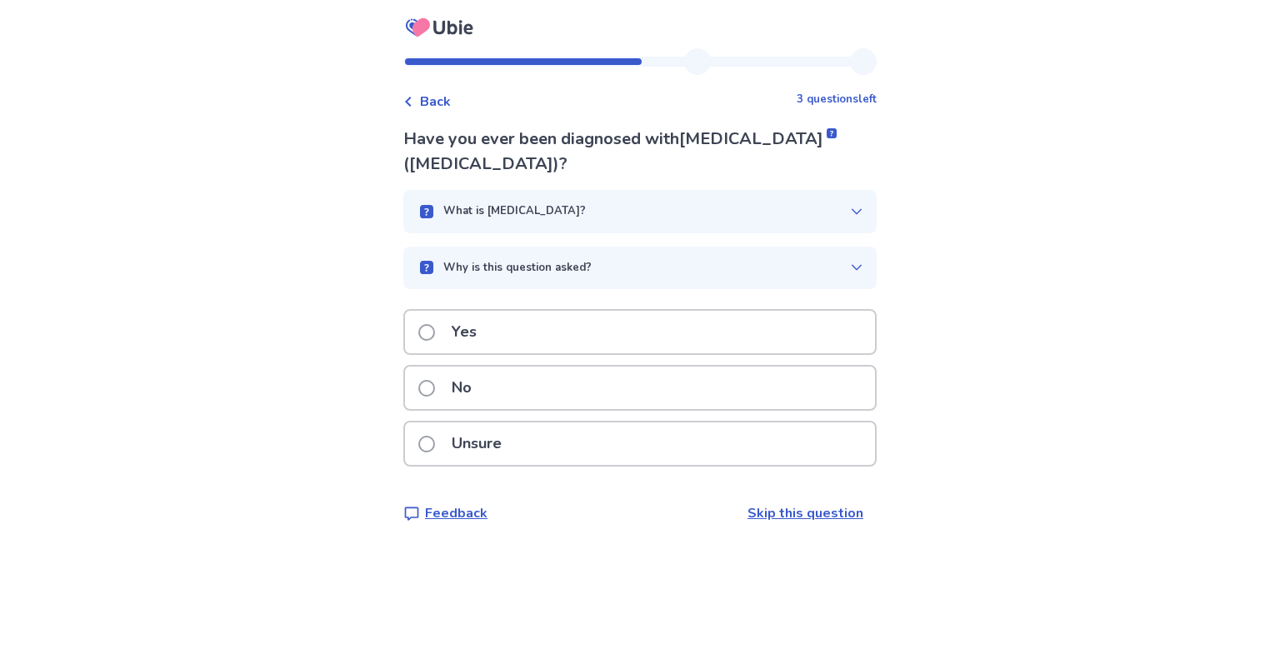
click at [437, 99] on span "Back" at bounding box center [435, 102] width 31 height 20
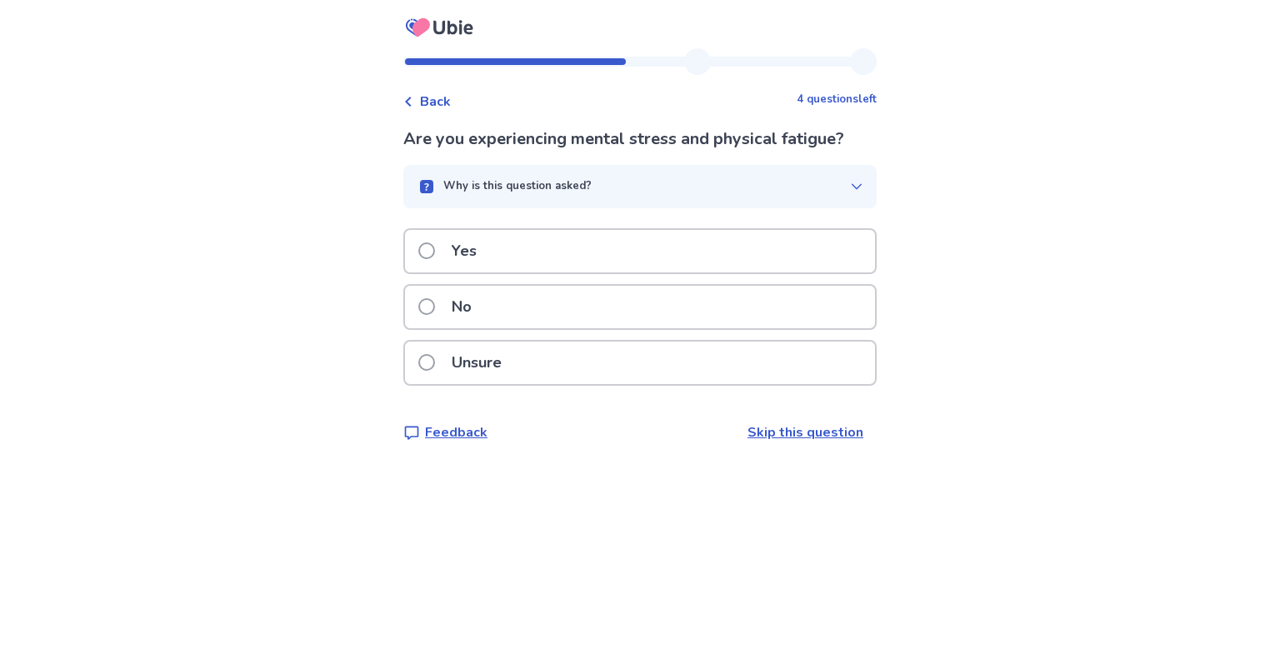
click at [437, 98] on span "Back" at bounding box center [435, 102] width 31 height 20
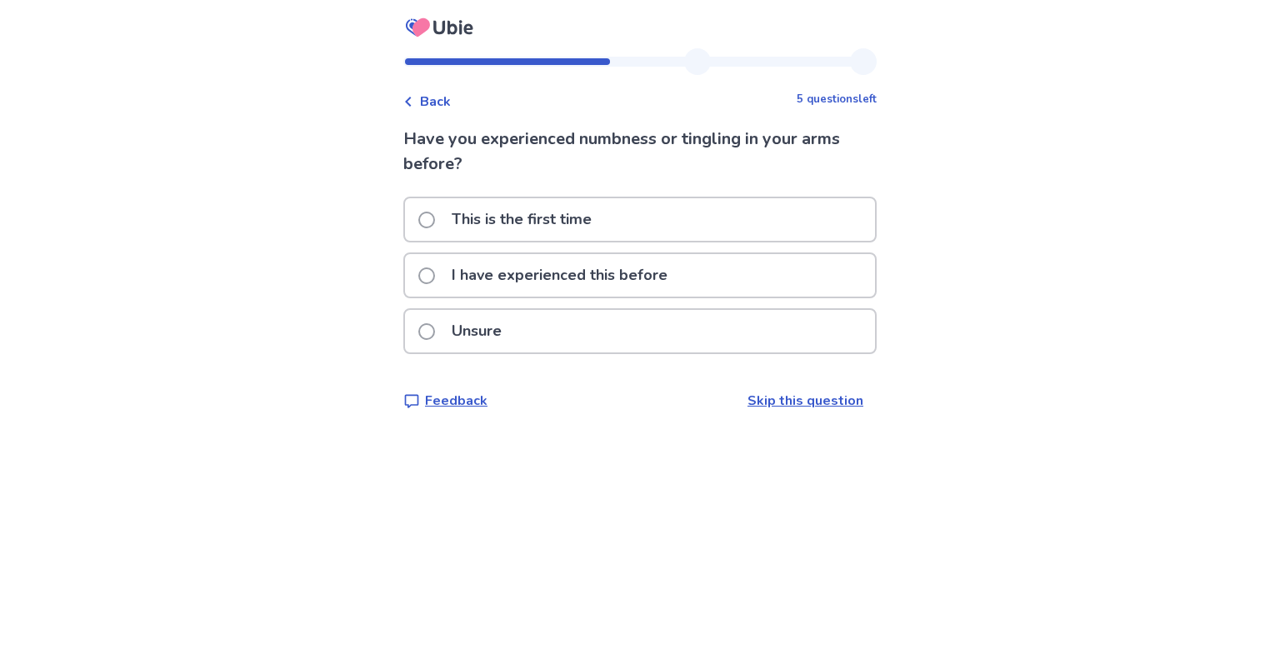
click at [437, 98] on span "Back" at bounding box center [435, 102] width 31 height 20
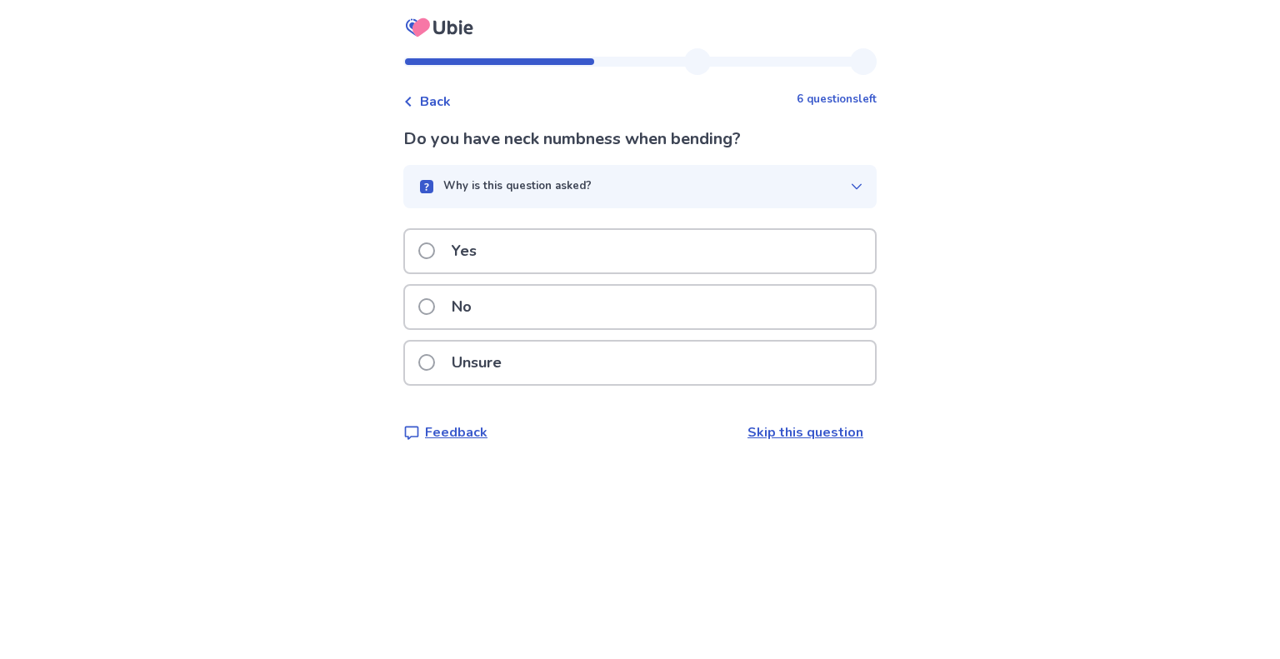
click at [437, 98] on span "Back" at bounding box center [435, 102] width 31 height 20
click at [433, 104] on span "Back" at bounding box center [435, 102] width 31 height 20
click at [435, 104] on span "Back" at bounding box center [435, 102] width 31 height 20
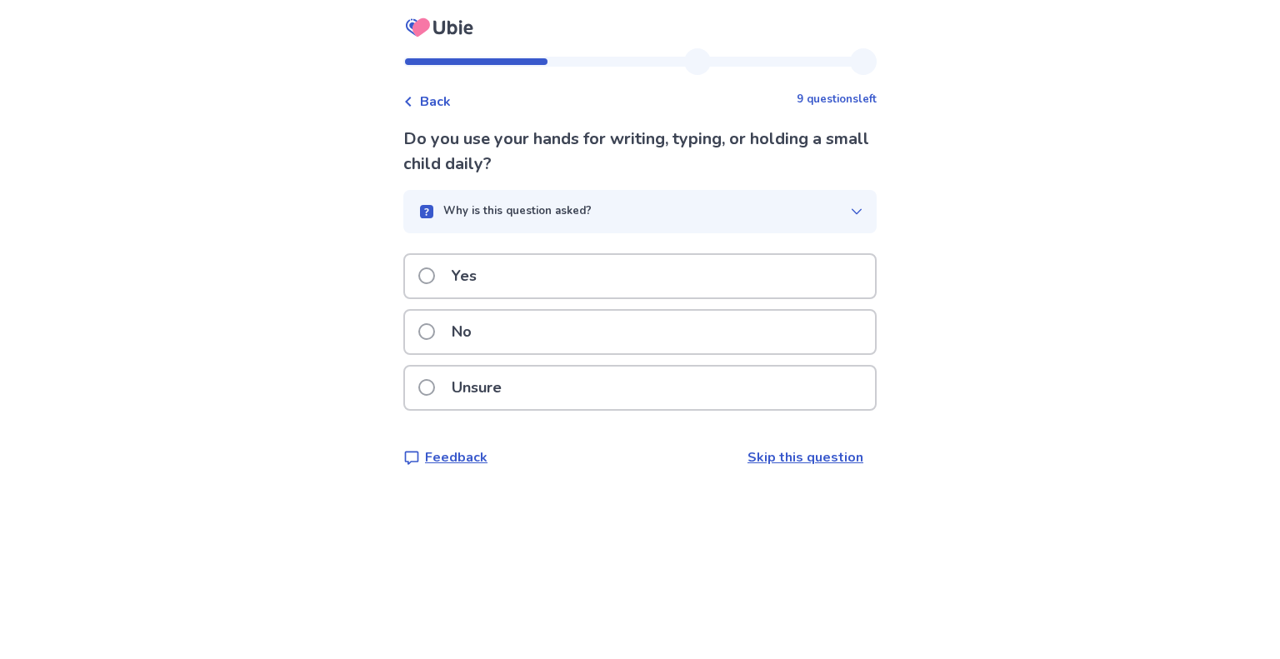
click at [437, 102] on span "Back" at bounding box center [435, 102] width 31 height 20
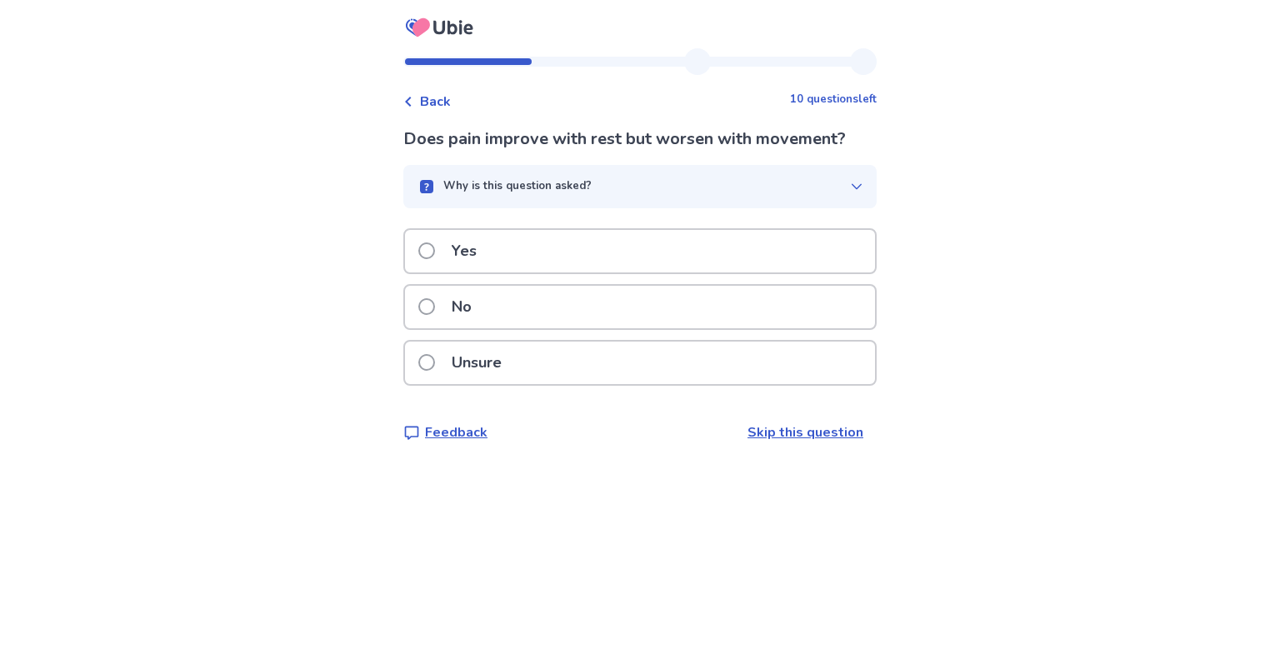
click at [437, 103] on span "Back" at bounding box center [435, 102] width 31 height 20
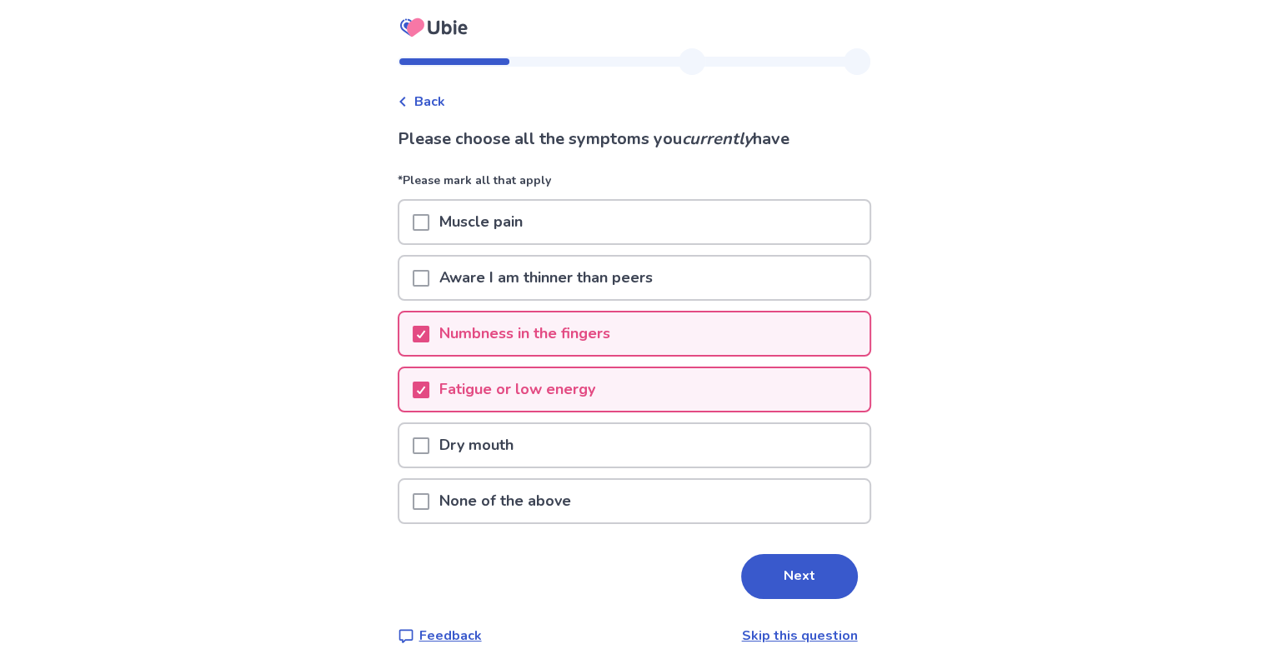
click at [437, 103] on span "Back" at bounding box center [429, 102] width 31 height 20
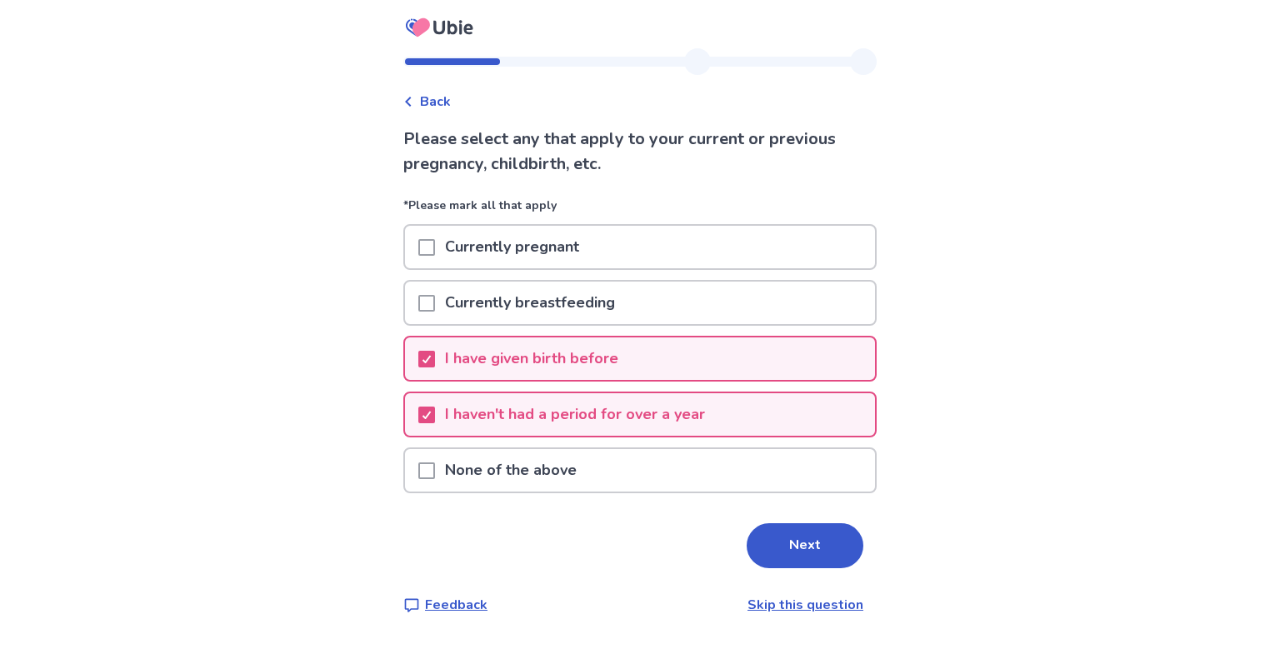
click at [437, 103] on span "Back" at bounding box center [435, 102] width 31 height 20
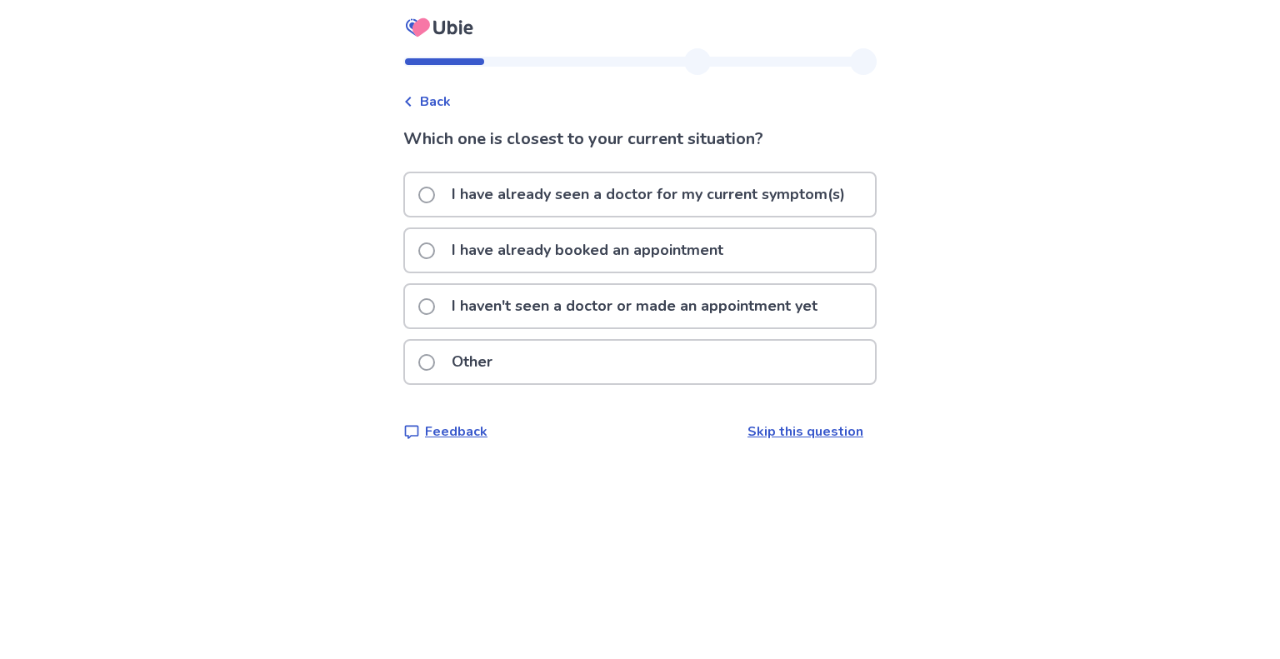
click at [438, 103] on span "Back" at bounding box center [435, 102] width 31 height 20
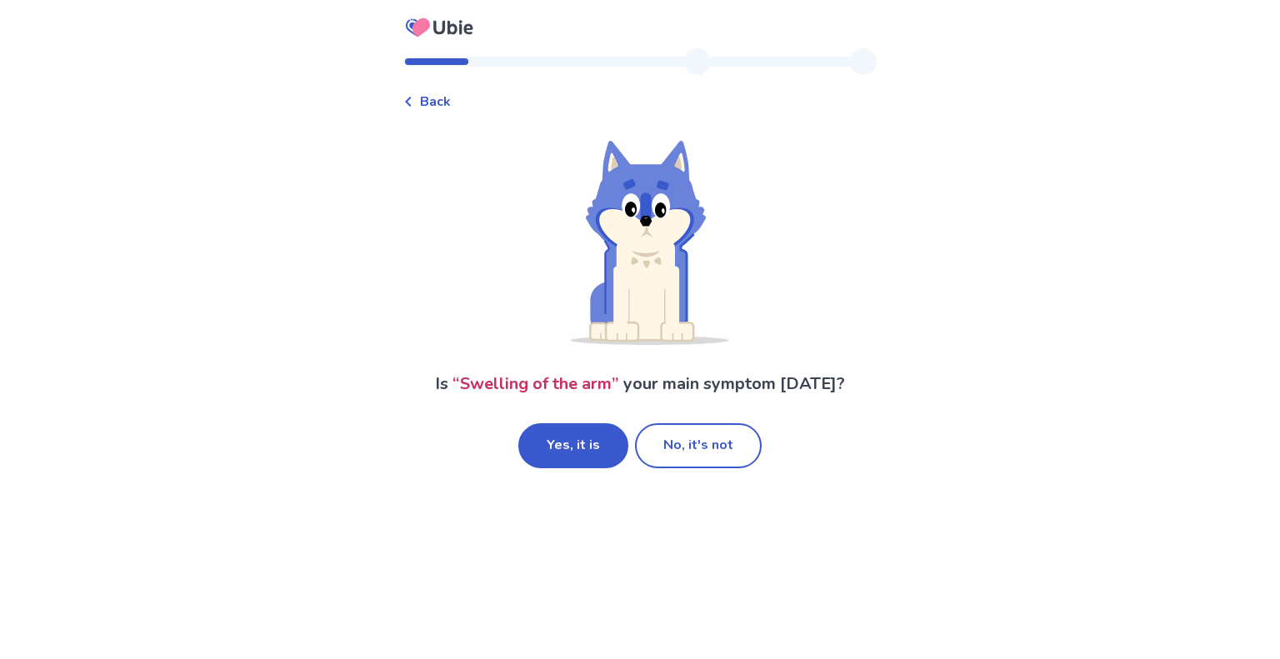
click at [438, 103] on span "Back" at bounding box center [435, 102] width 31 height 20
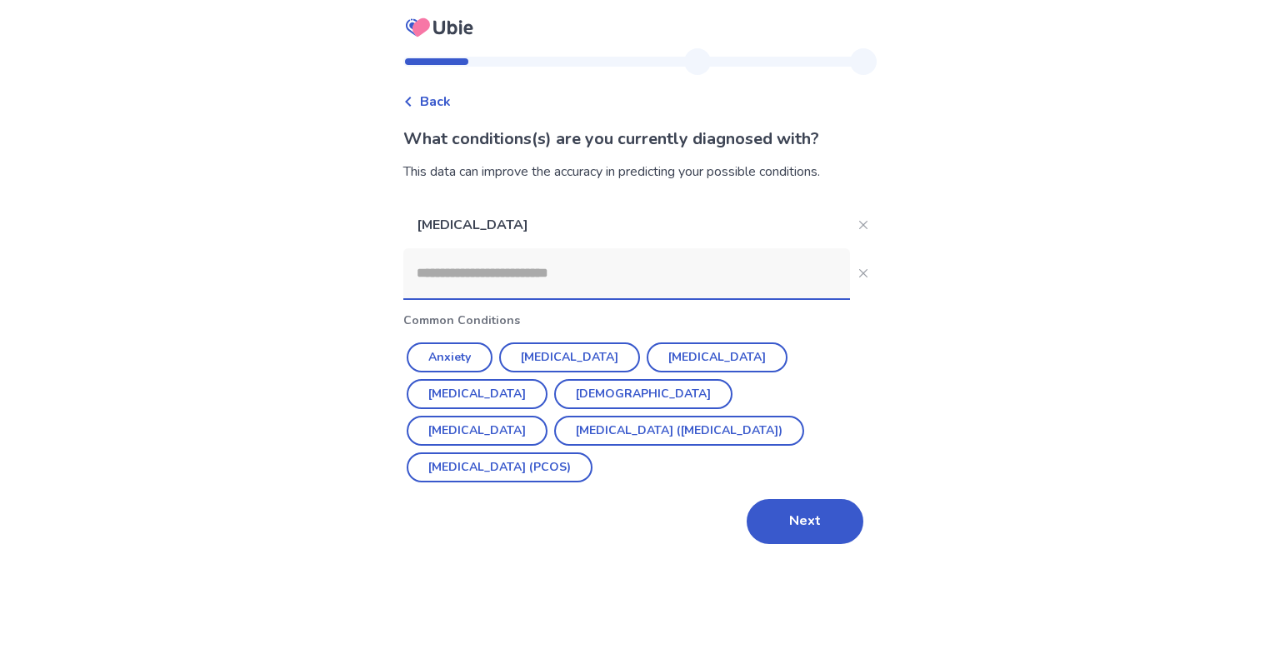
click at [439, 103] on span "Back" at bounding box center [435, 102] width 31 height 20
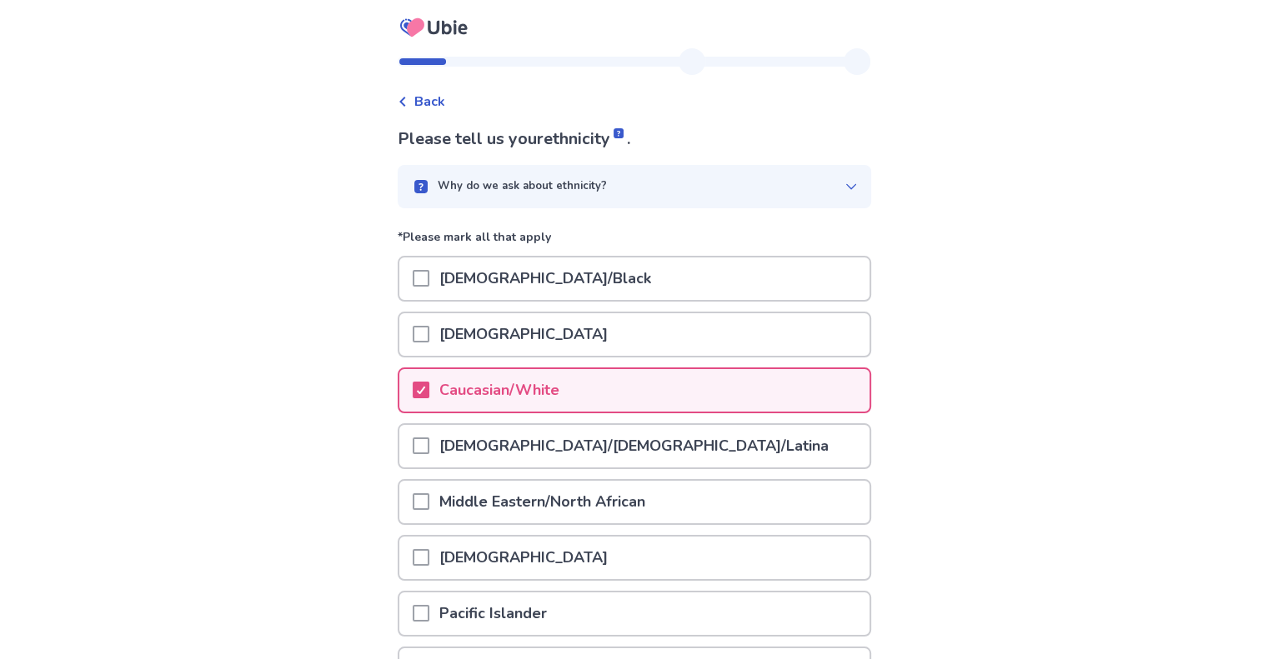
click at [439, 103] on span "Back" at bounding box center [429, 102] width 31 height 20
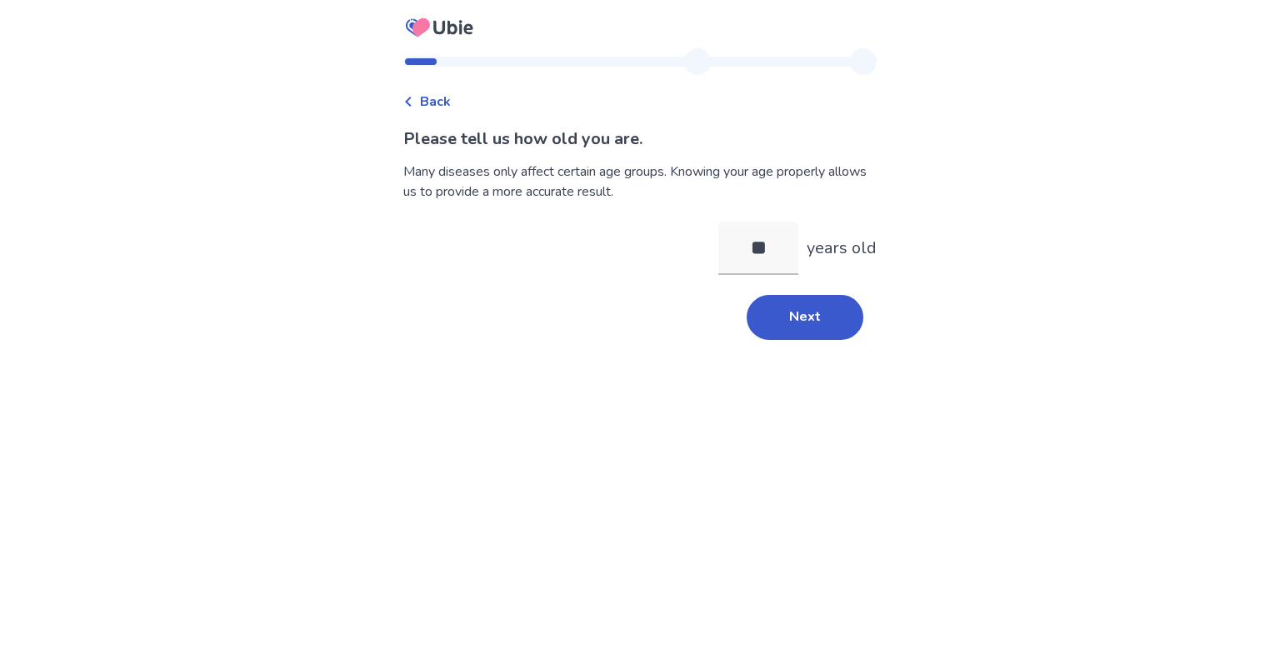
click at [439, 103] on span "Back" at bounding box center [435, 102] width 31 height 20
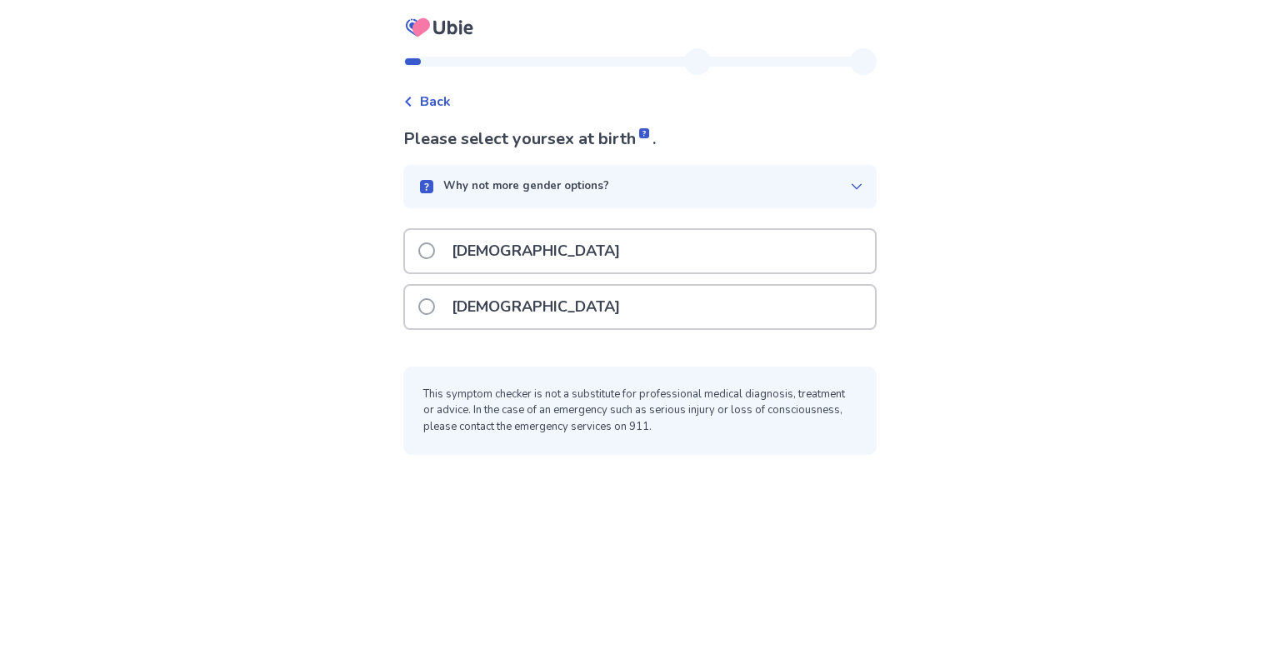
click at [439, 103] on span "Back" at bounding box center [435, 102] width 31 height 20
